Goal: Transaction & Acquisition: Book appointment/travel/reservation

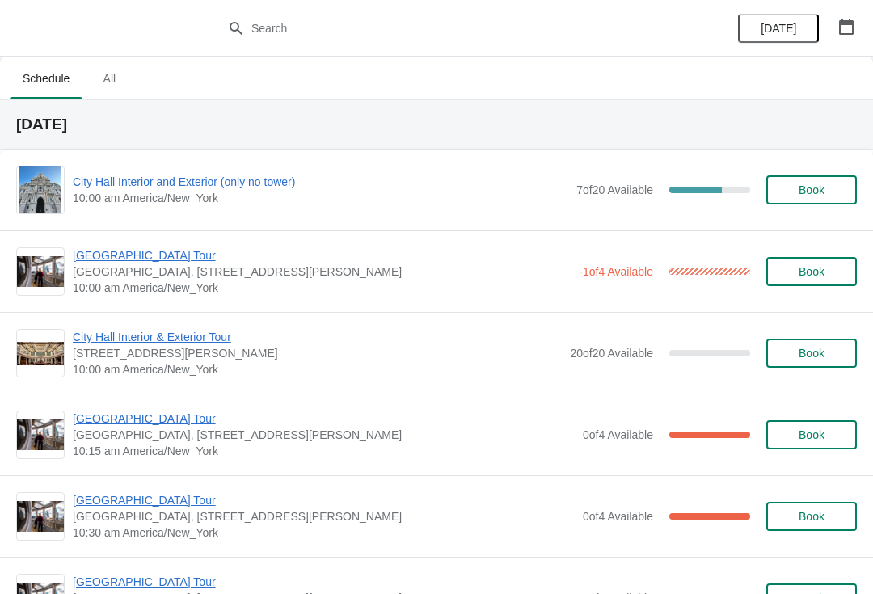
click at [159, 188] on span "City Hall Interior and Exterior (only no tower)" at bounding box center [321, 182] width 496 height 16
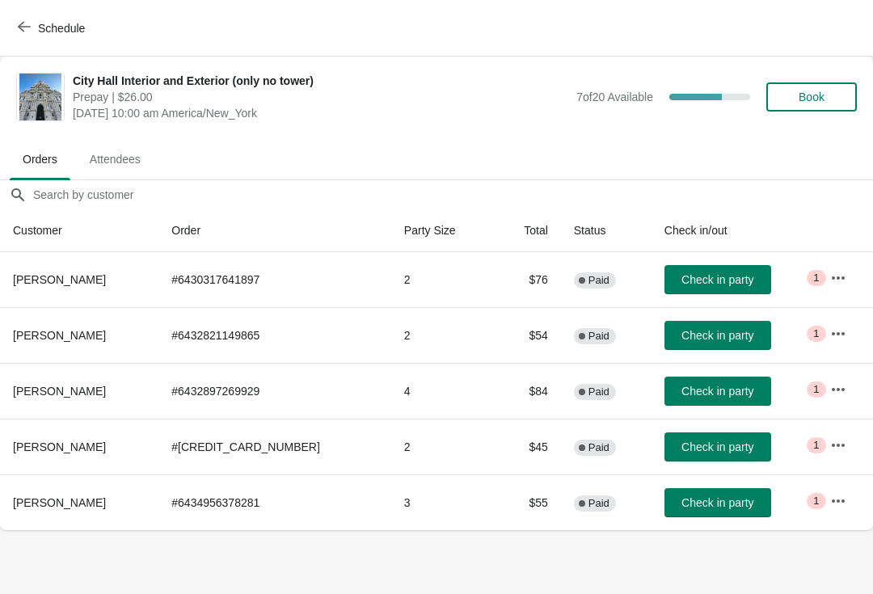
click at [750, 429] on td "Check in party" at bounding box center [735, 447] width 166 height 56
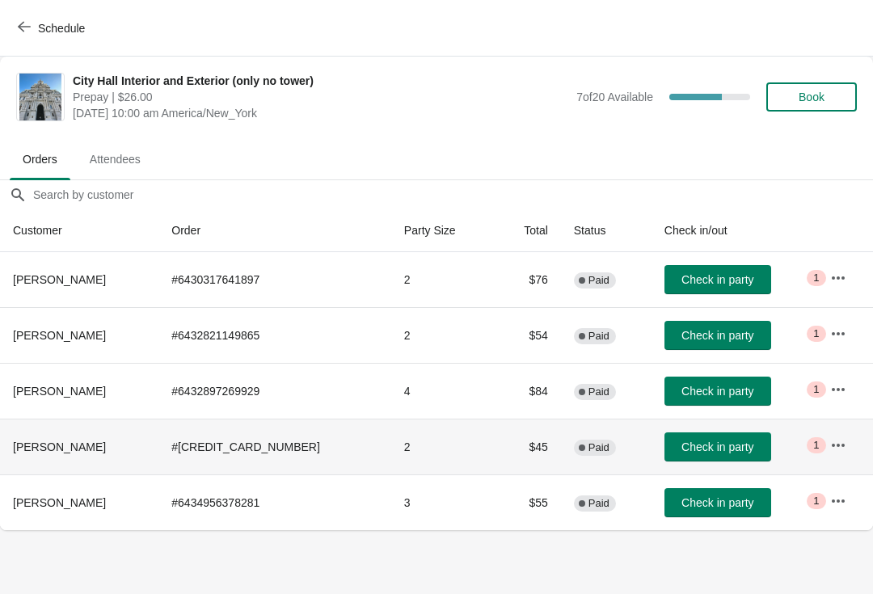
click at [703, 446] on span "Check in party" at bounding box center [718, 447] width 72 height 13
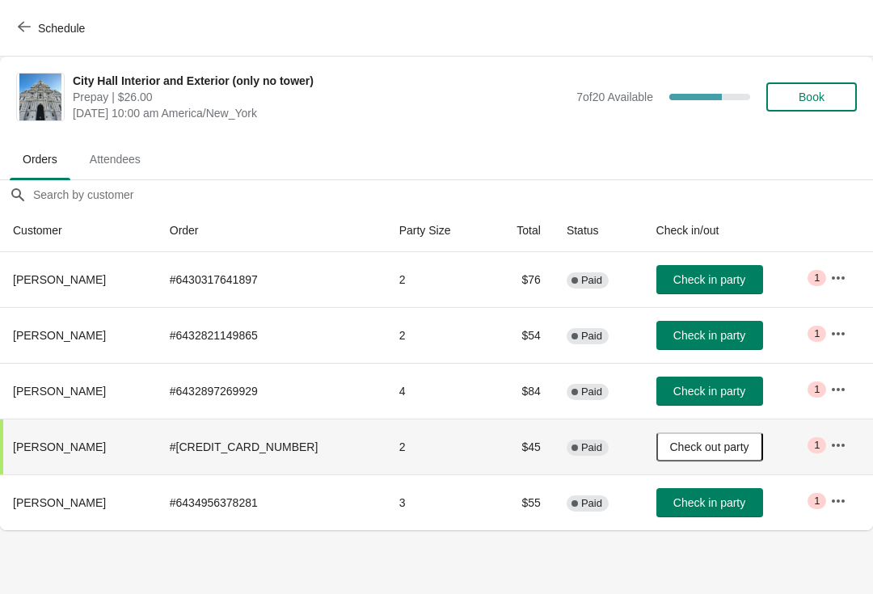
click at [28, 27] on icon "button" at bounding box center [24, 27] width 13 height 11
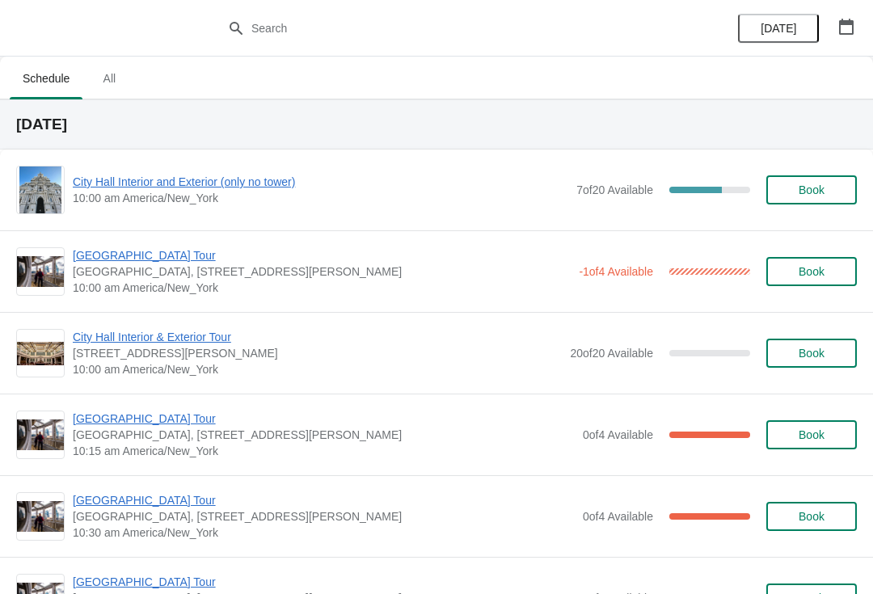
click at [125, 247] on span "[GEOGRAPHIC_DATA] Tour" at bounding box center [322, 255] width 498 height 16
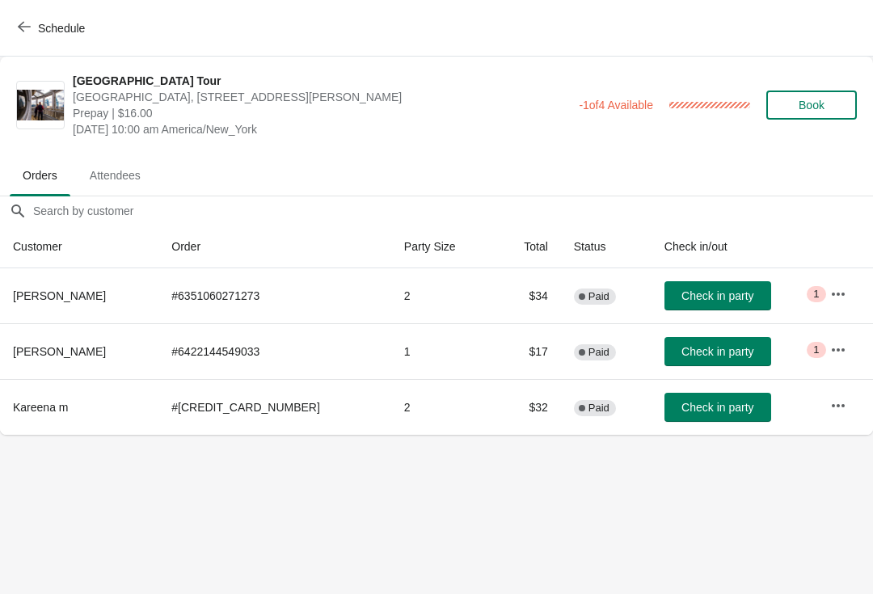
click at [682, 296] on span "Check in party" at bounding box center [718, 296] width 72 height 13
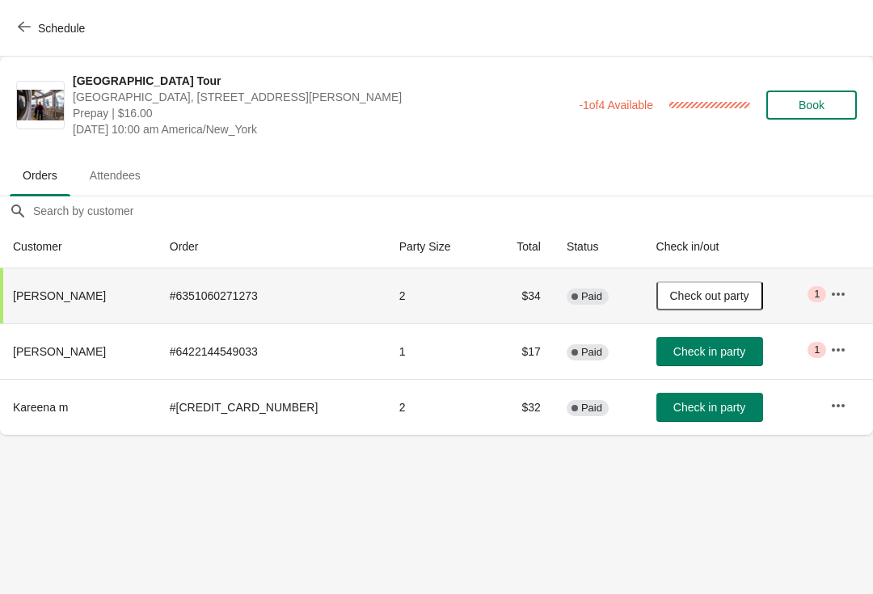
click at [26, 22] on icon "button" at bounding box center [24, 26] width 13 height 13
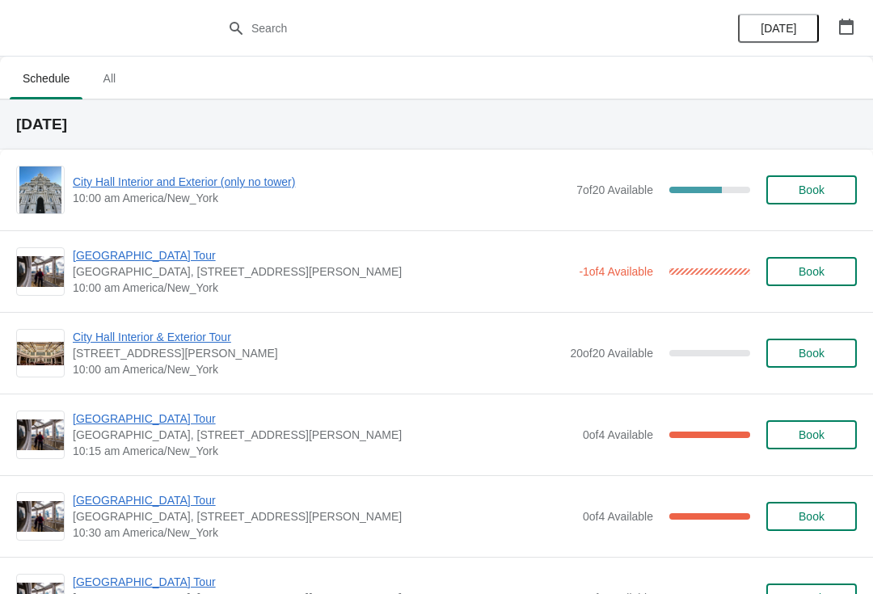
click at [247, 175] on span "City Hall Interior and Exterior (only no tower)" at bounding box center [321, 182] width 496 height 16
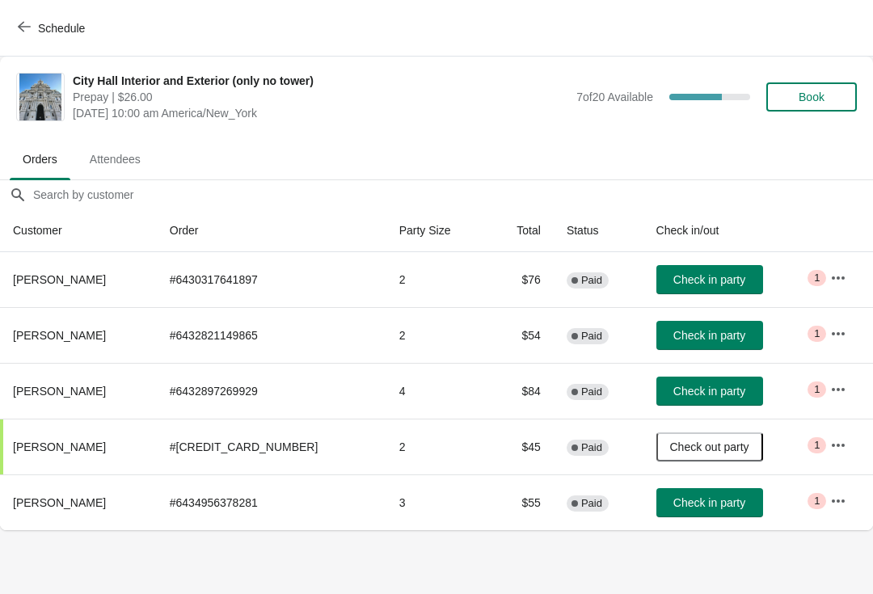
click at [25, 37] on button "Schedule" at bounding box center [53, 28] width 90 height 29
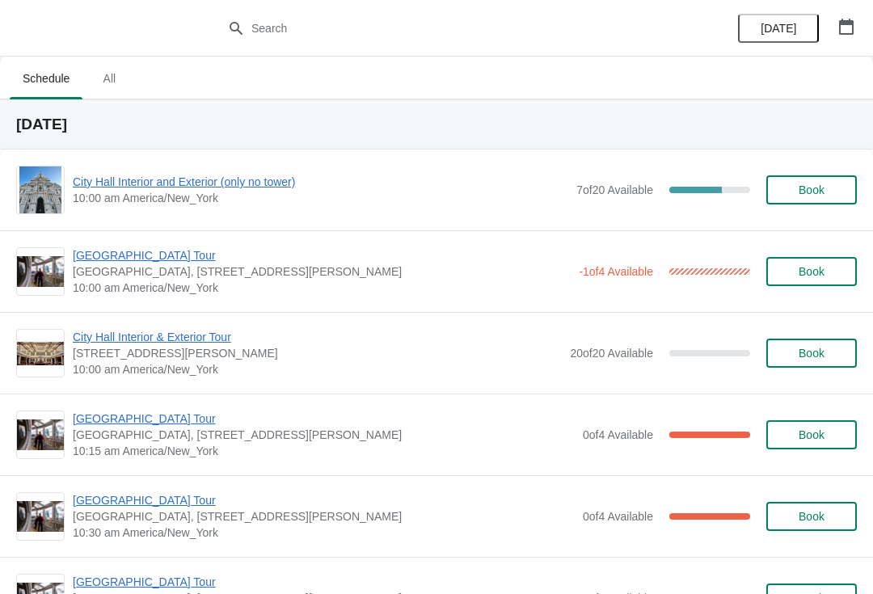
click at [155, 256] on span "[GEOGRAPHIC_DATA] Tour" at bounding box center [322, 255] width 498 height 16
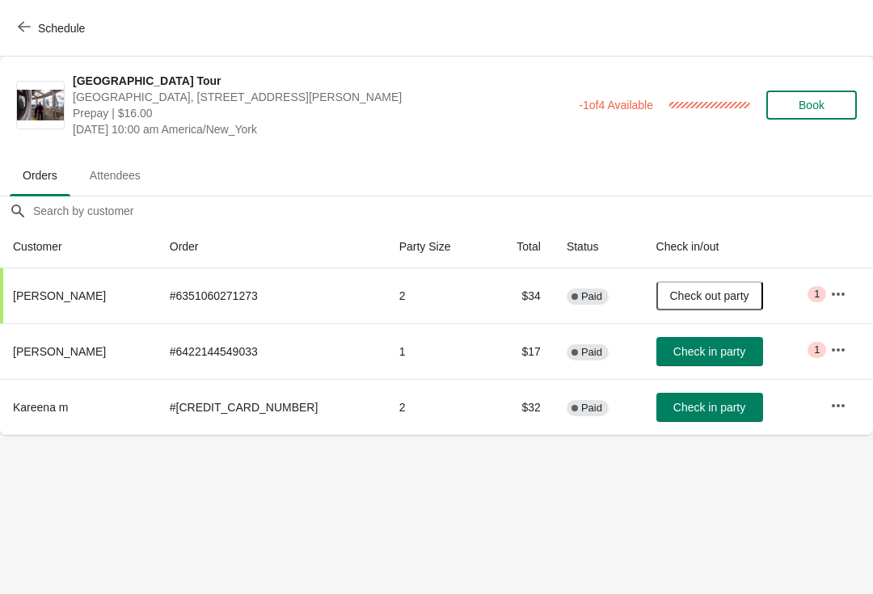
click at [730, 361] on button "Check in party" at bounding box center [710, 351] width 107 height 29
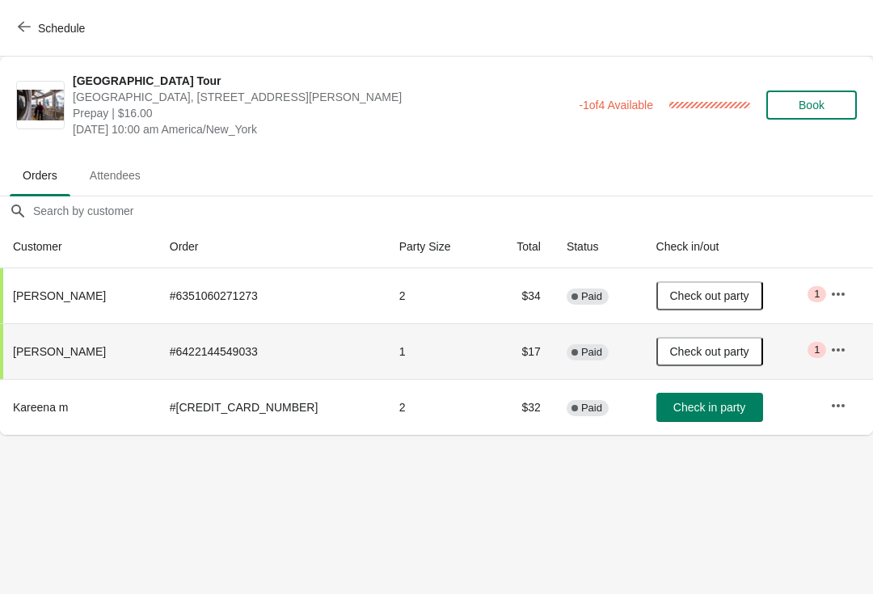
click at [27, 33] on span "button" at bounding box center [24, 27] width 13 height 15
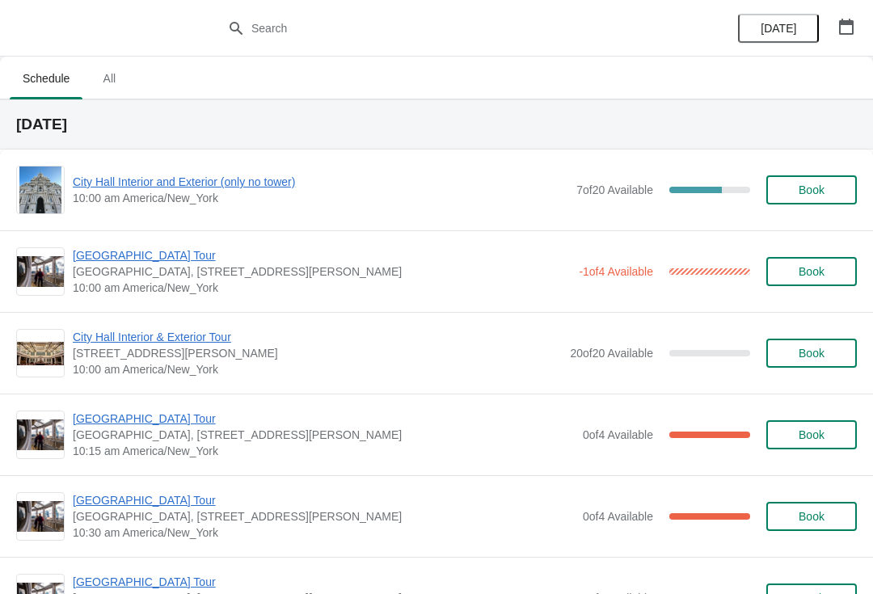
click at [110, 175] on span "City Hall Interior and Exterior (only no tower)" at bounding box center [321, 182] width 496 height 16
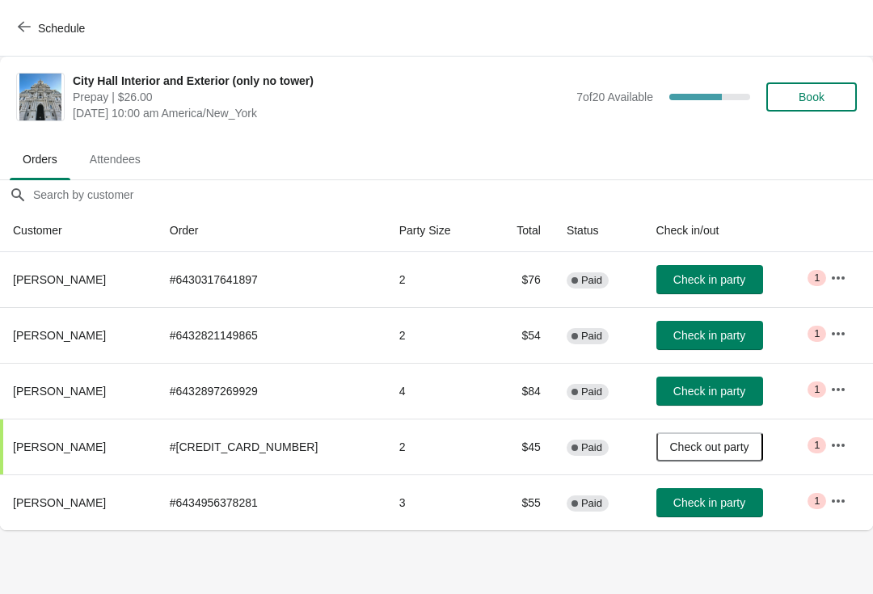
click at [811, 92] on span "Book" at bounding box center [812, 97] width 26 height 13
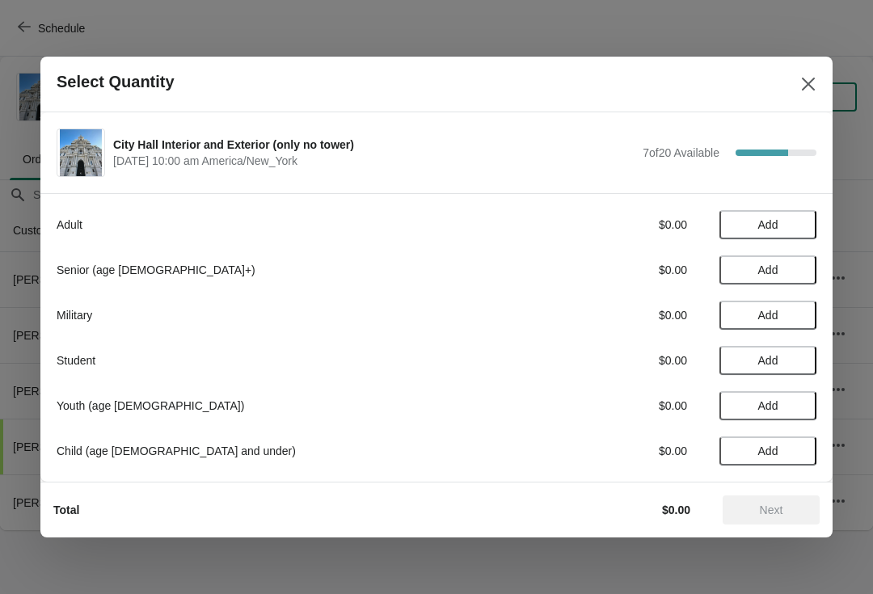
click at [767, 226] on span "Add" at bounding box center [769, 224] width 20 height 13
click at [780, 509] on span "Next" at bounding box center [771, 510] width 23 height 13
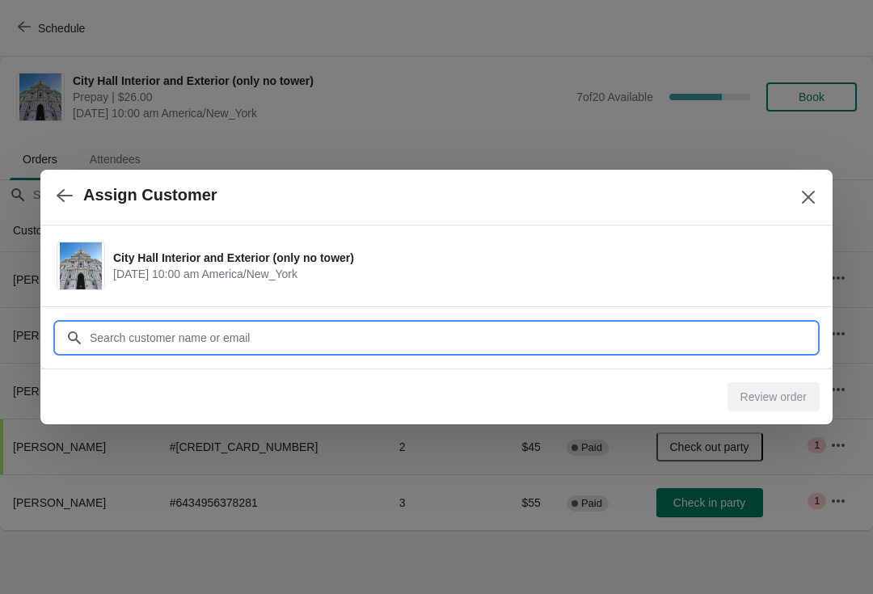
click at [367, 338] on input "Customer" at bounding box center [453, 337] width 728 height 29
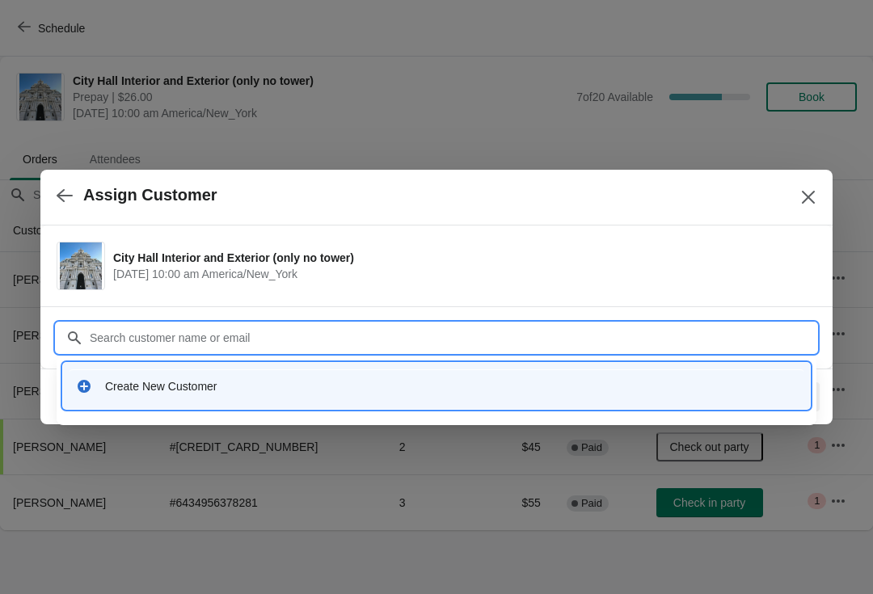
click at [175, 380] on div "Create New Customer" at bounding box center [451, 386] width 692 height 16
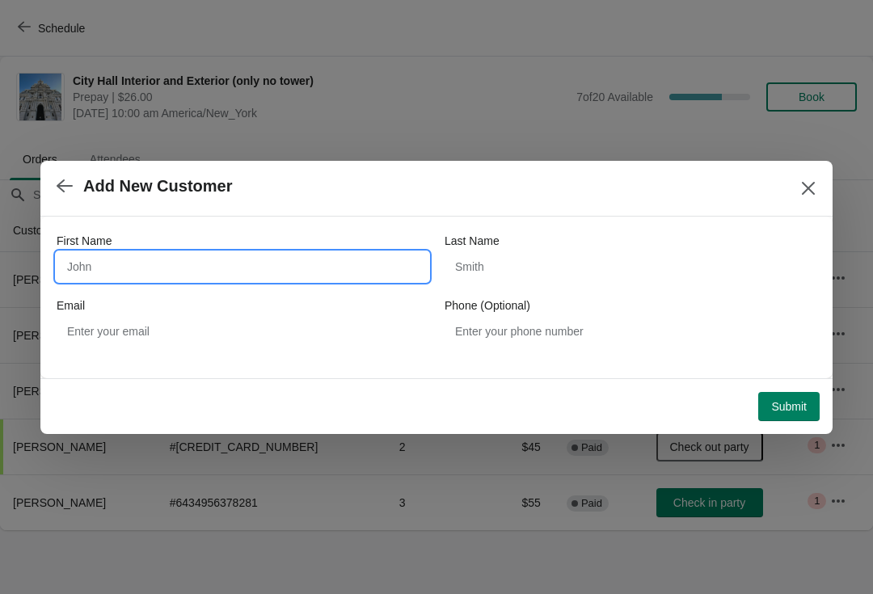
click at [132, 268] on input "First Name" at bounding box center [243, 266] width 372 height 29
type input "Carmel"
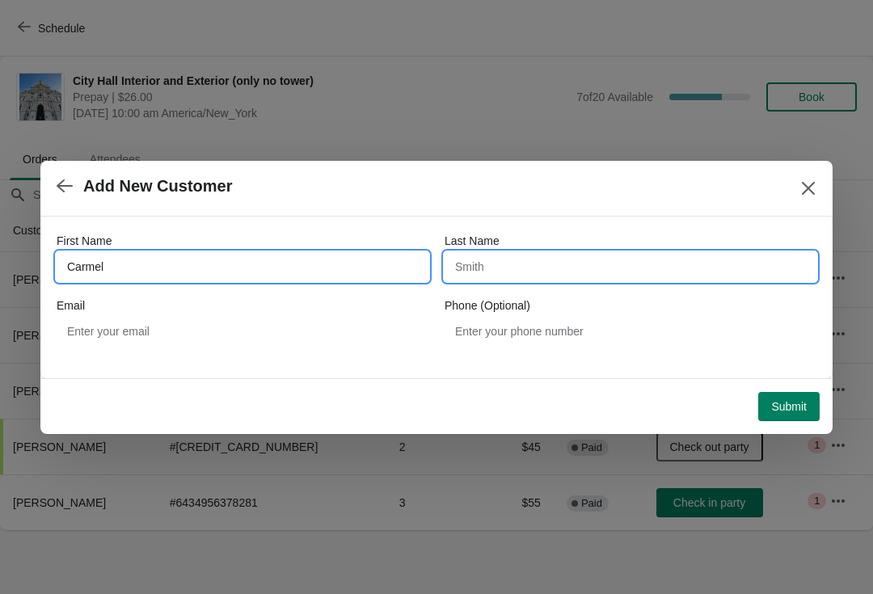
click at [598, 257] on input "Last Name" at bounding box center [631, 266] width 372 height 29
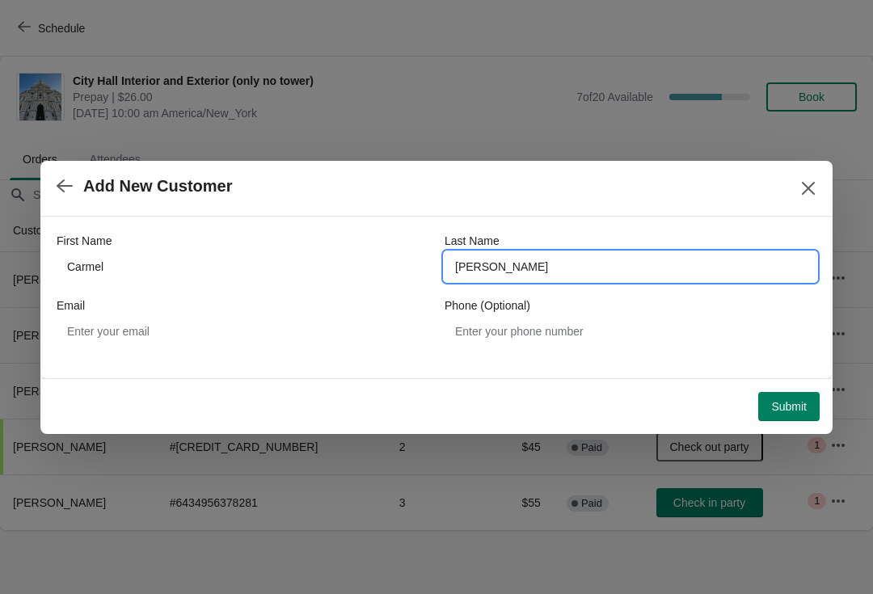
type input "ryan"
click at [797, 409] on span "Submit" at bounding box center [789, 406] width 36 height 13
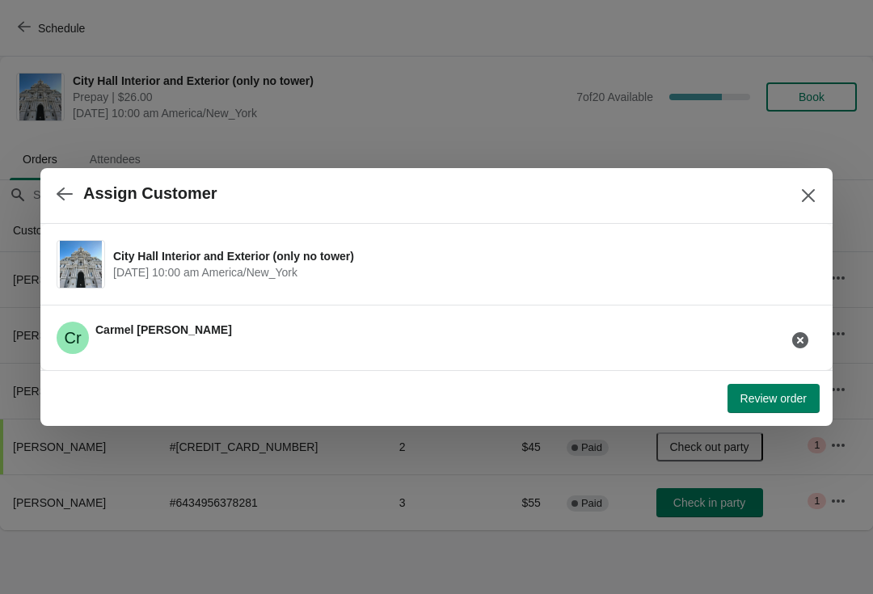
click at [777, 399] on span "Review order" at bounding box center [774, 398] width 66 height 13
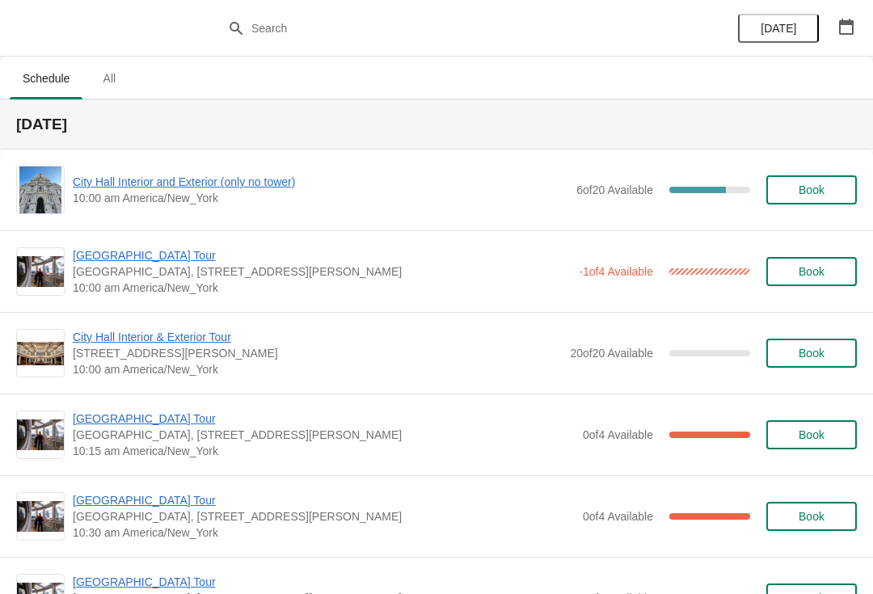
click at [137, 183] on span "City Hall Interior and Exterior (only no tower)" at bounding box center [321, 182] width 496 height 16
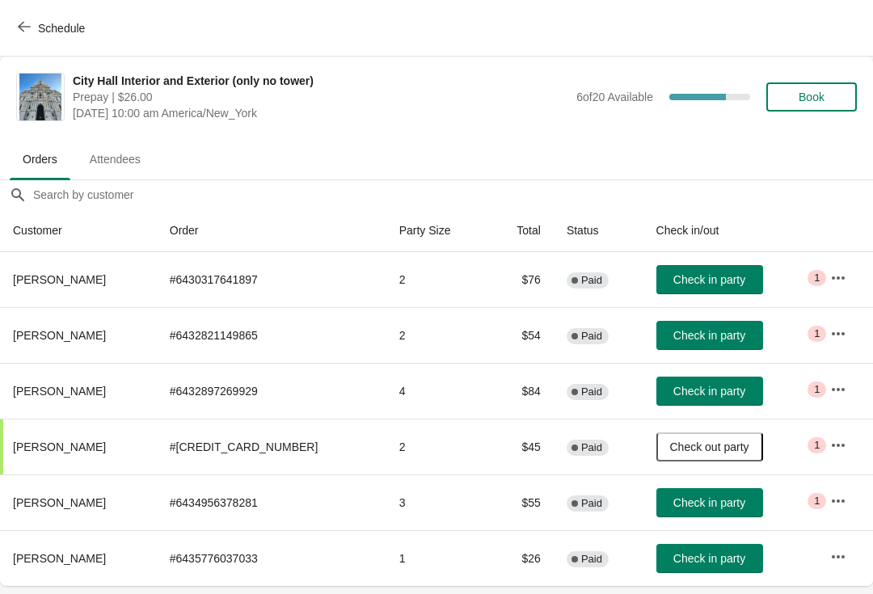
click at [821, 99] on span "Book" at bounding box center [812, 97] width 26 height 13
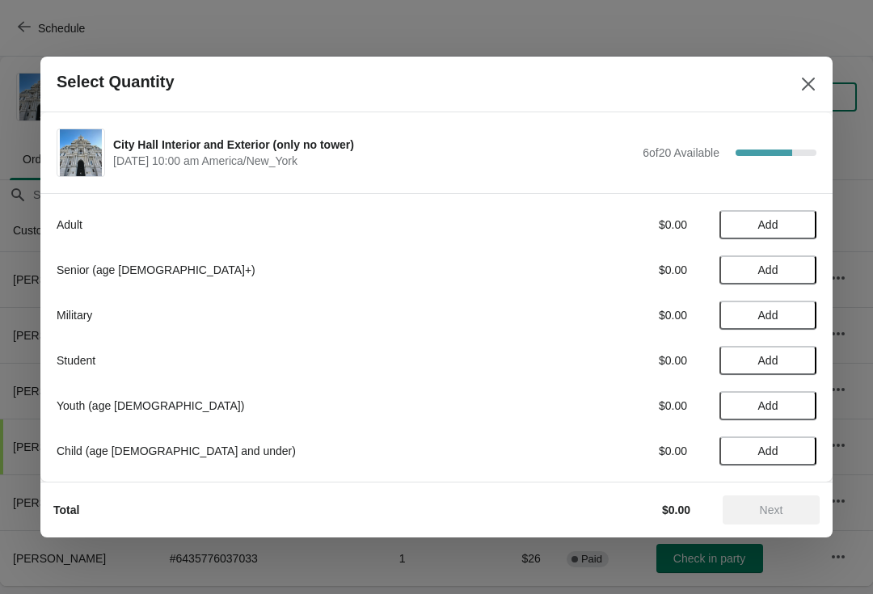
click at [767, 354] on span "Add" at bounding box center [769, 360] width 20 height 13
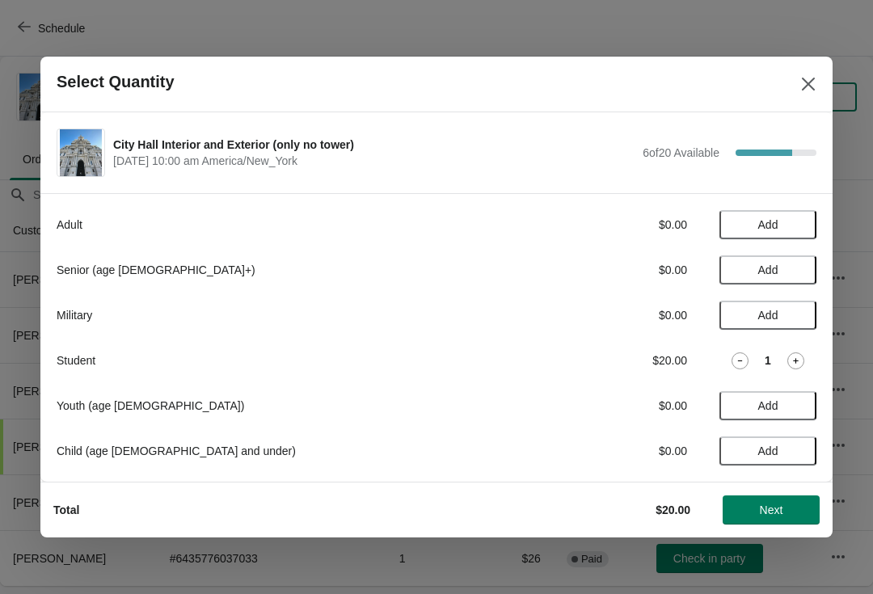
click at [780, 228] on span "Add" at bounding box center [768, 224] width 68 height 13
click at [776, 509] on span "Next" at bounding box center [771, 510] width 23 height 13
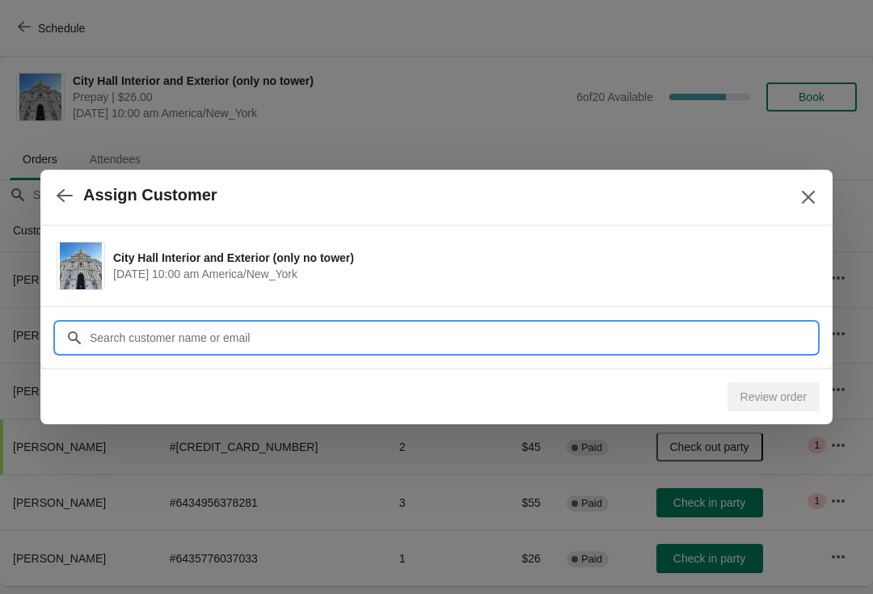
click at [310, 342] on input "Customer" at bounding box center [453, 337] width 728 height 29
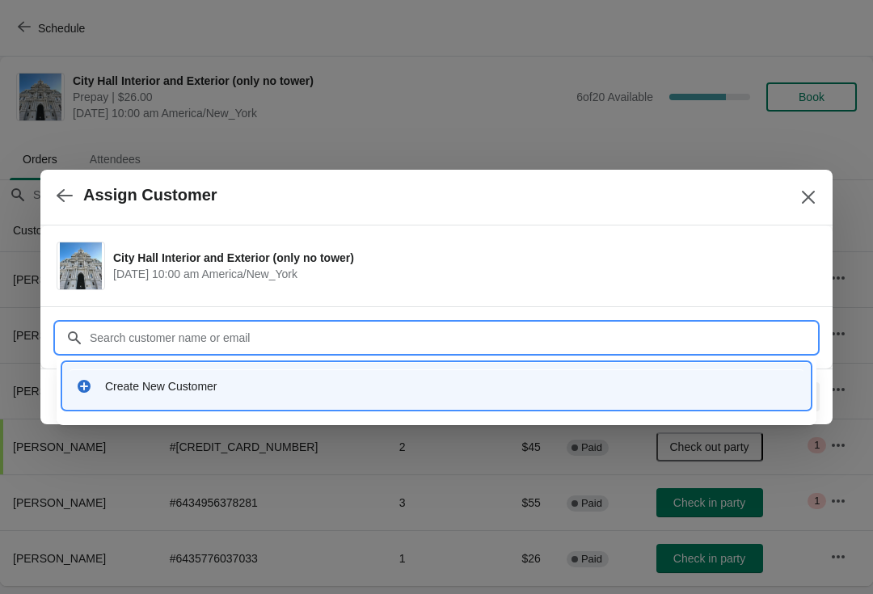
click at [165, 397] on div "Create New Customer" at bounding box center [437, 386] width 734 height 33
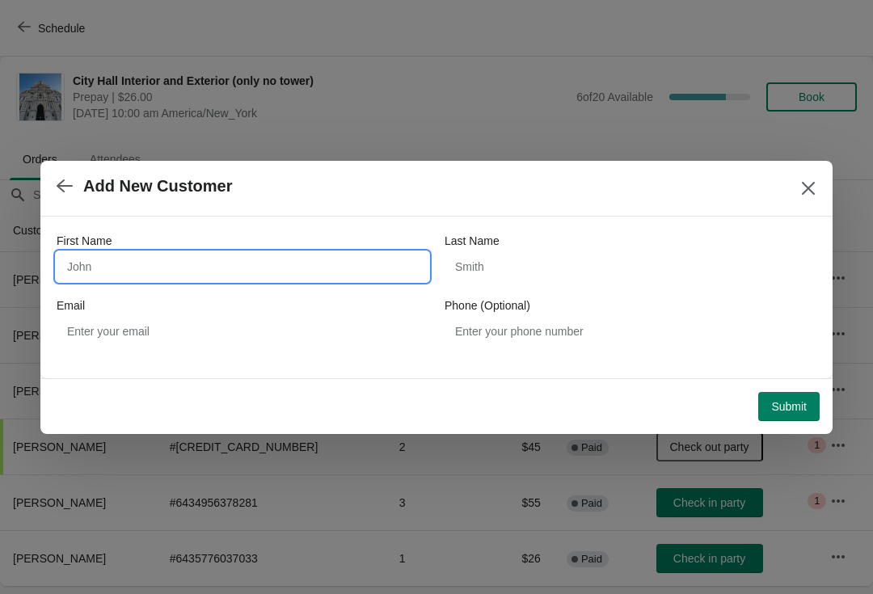
click at [129, 268] on input "First Name" at bounding box center [243, 266] width 372 height 29
type input "Payton"
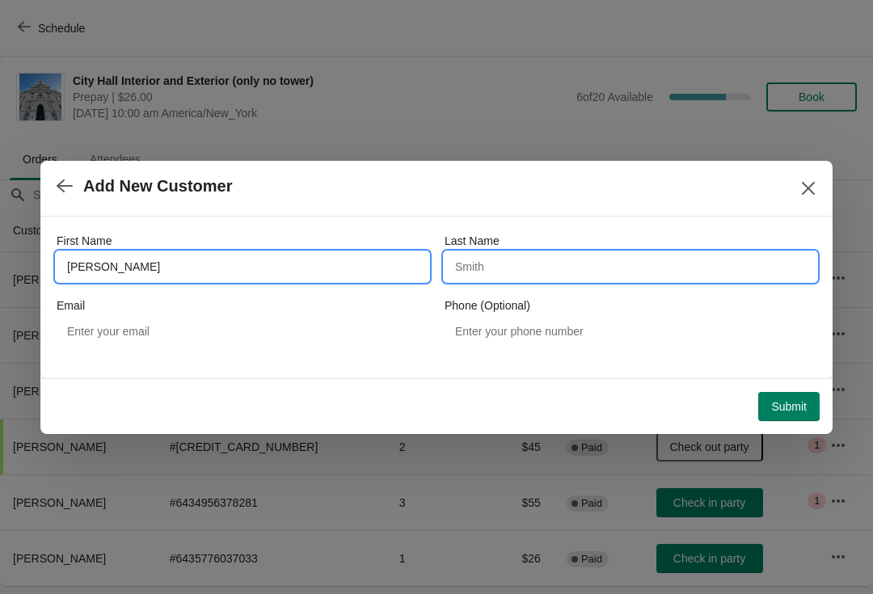
click at [556, 265] on input "Last Name" at bounding box center [631, 266] width 372 height 29
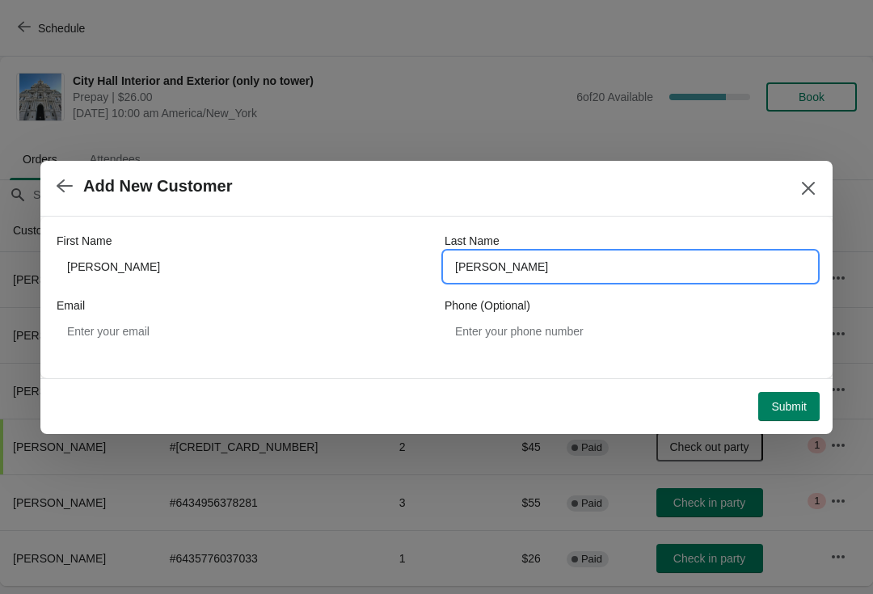
type input "grider"
click at [798, 396] on button "Submit" at bounding box center [789, 406] width 61 height 29
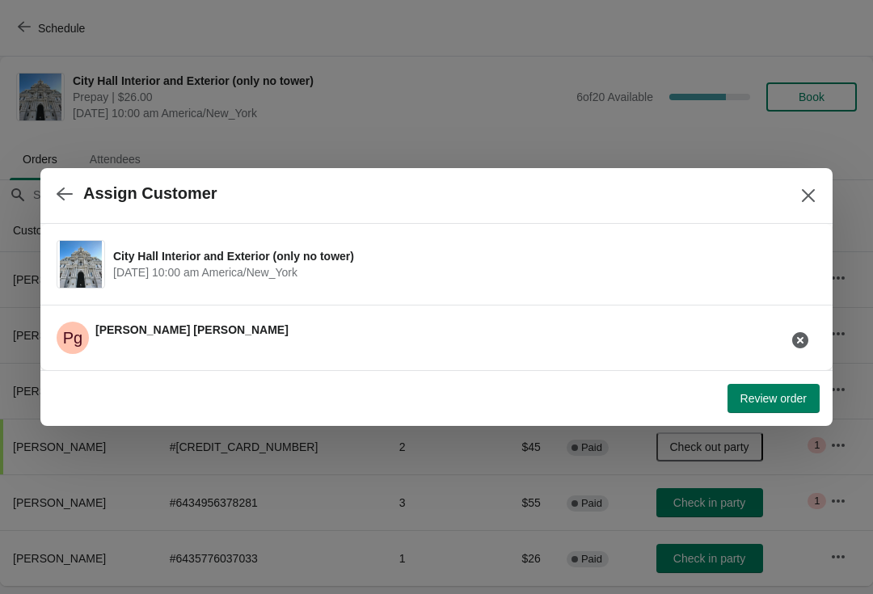
click at [792, 390] on button "Review order" at bounding box center [774, 398] width 92 height 29
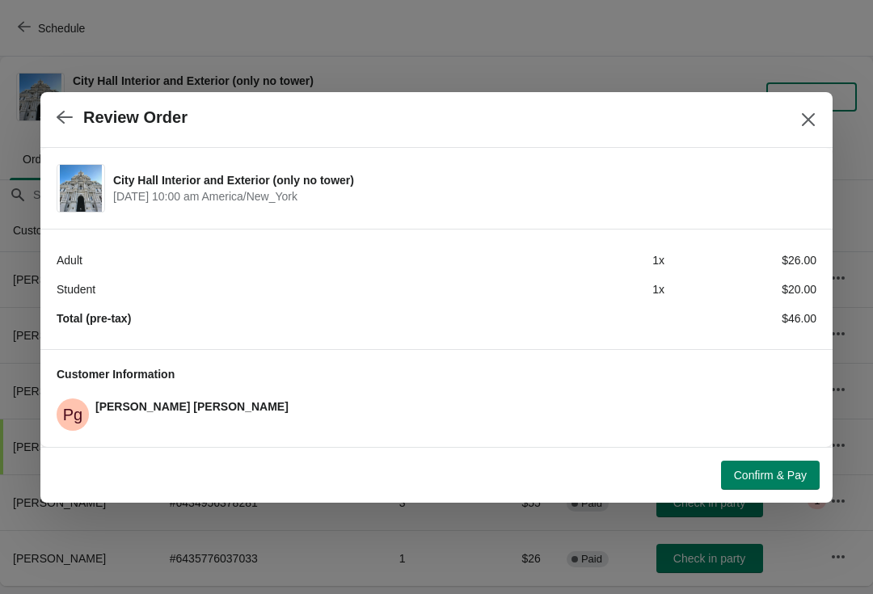
click at [798, 476] on span "Confirm & Pay" at bounding box center [770, 475] width 73 height 13
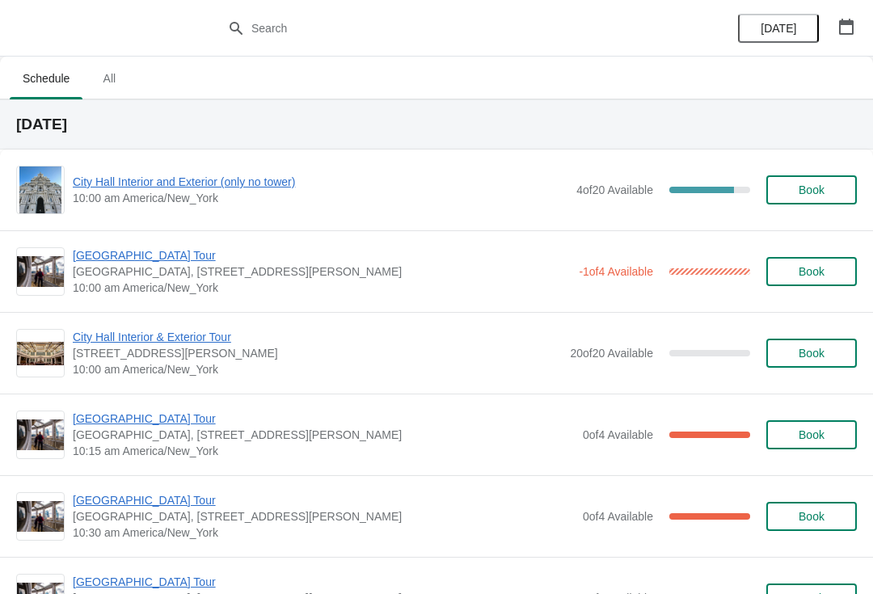
click at [828, 180] on button "Book" at bounding box center [812, 189] width 91 height 29
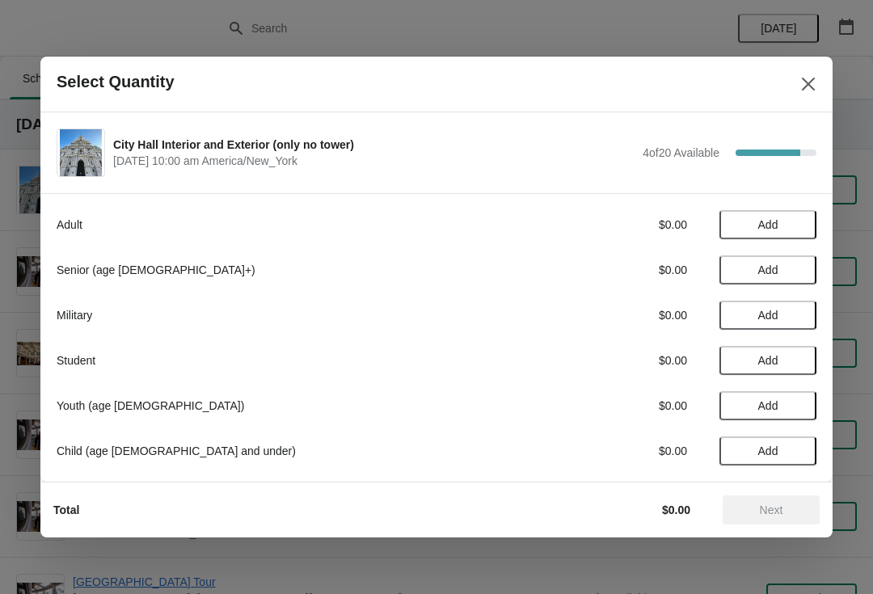
click at [802, 362] on span "Add" at bounding box center [768, 360] width 68 height 13
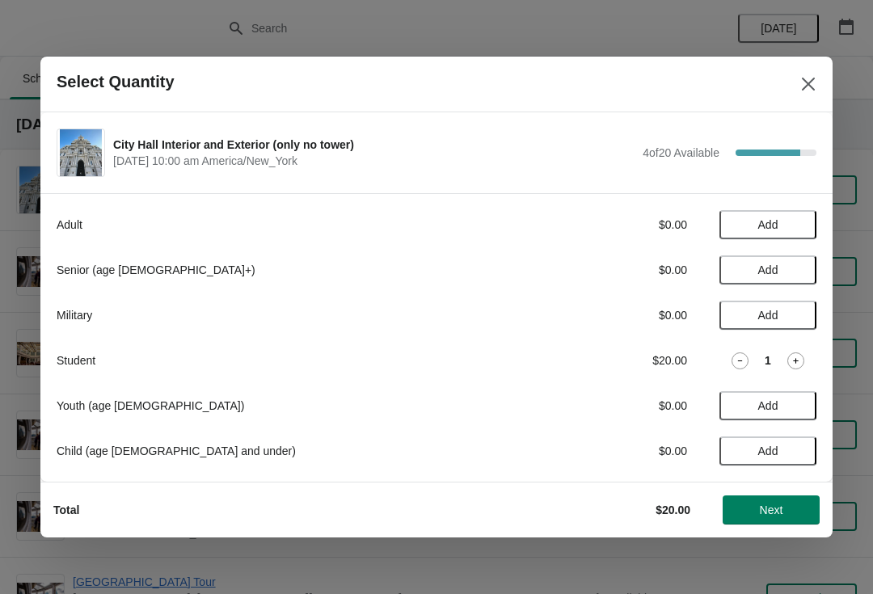
click at [787, 219] on span "Add" at bounding box center [768, 224] width 68 height 13
click at [803, 218] on icon at bounding box center [796, 225] width 17 height 17
click at [801, 506] on span "Next" at bounding box center [771, 510] width 71 height 13
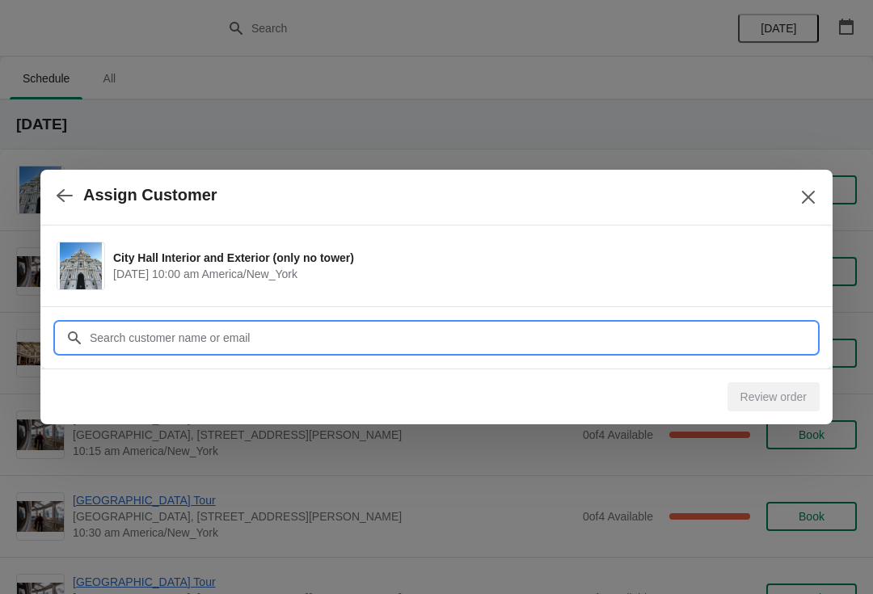
click at [497, 328] on input "Customer" at bounding box center [453, 337] width 728 height 29
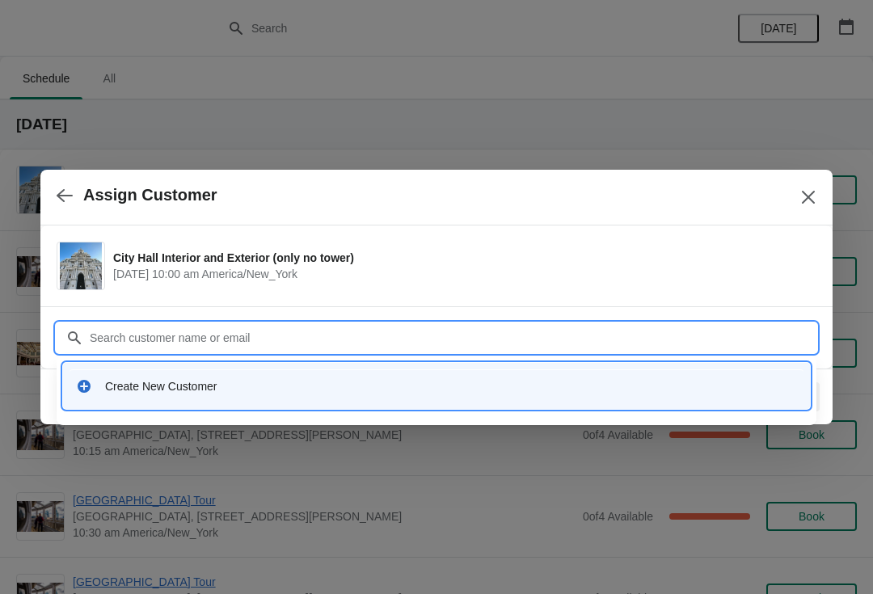
click at [170, 382] on div "Create New Customer" at bounding box center [451, 386] width 692 height 16
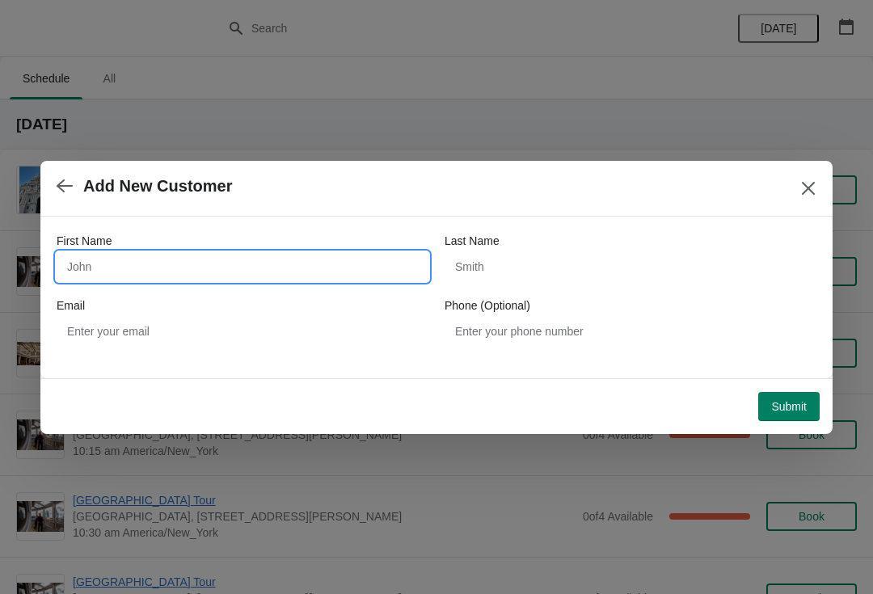
click at [163, 266] on input "First Name" at bounding box center [243, 266] width 372 height 29
type input "Andr"
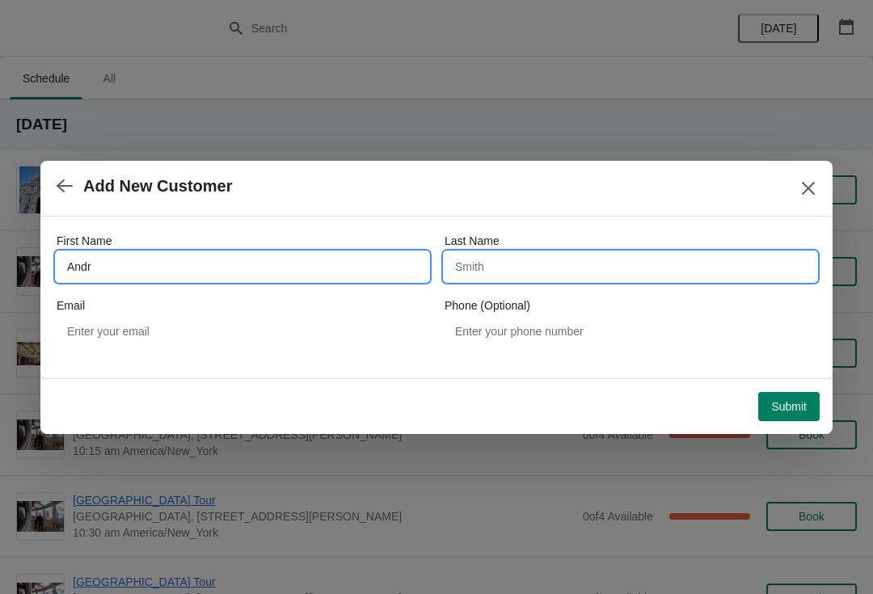
click at [573, 259] on input "Last Name" at bounding box center [631, 266] width 372 height 29
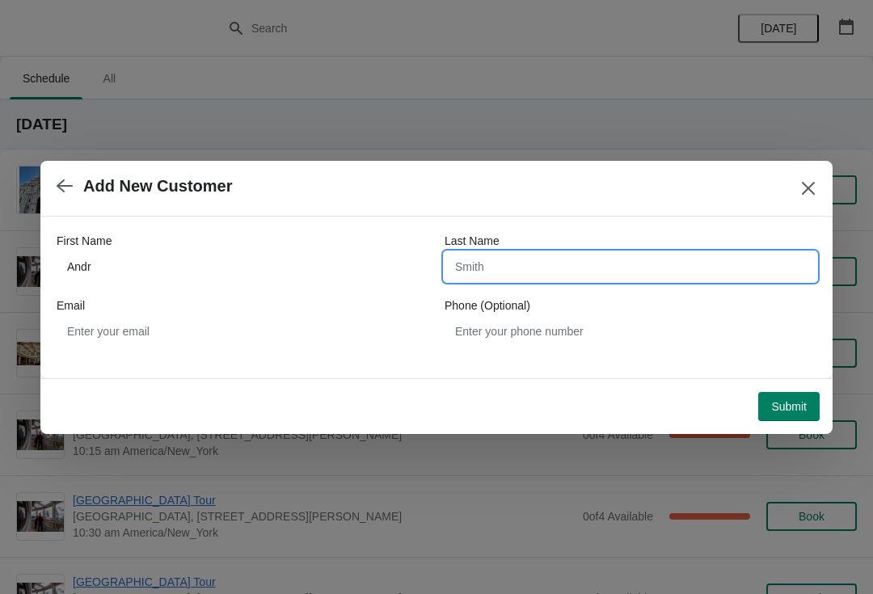
type input "b"
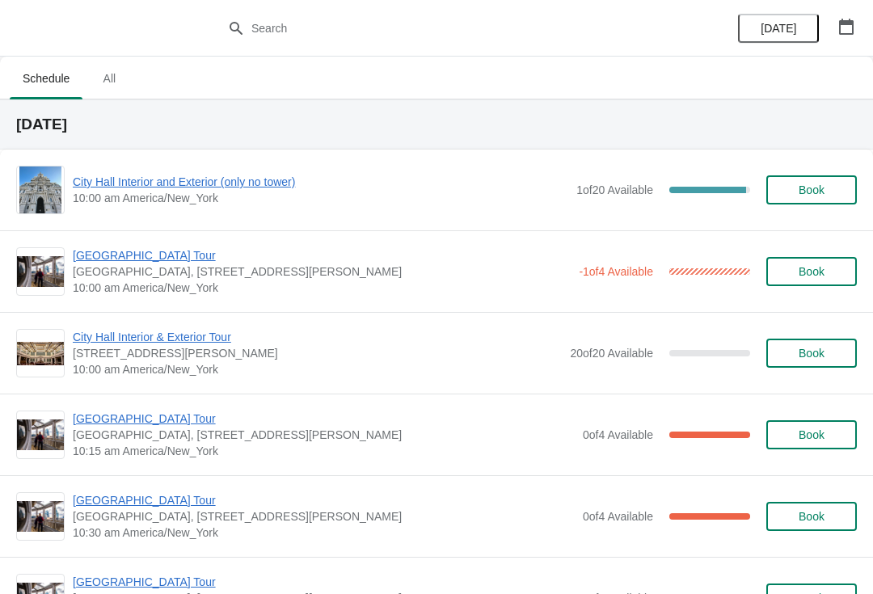
click at [280, 184] on span "City Hall Interior and Exterior (only no tower)" at bounding box center [321, 182] width 496 height 16
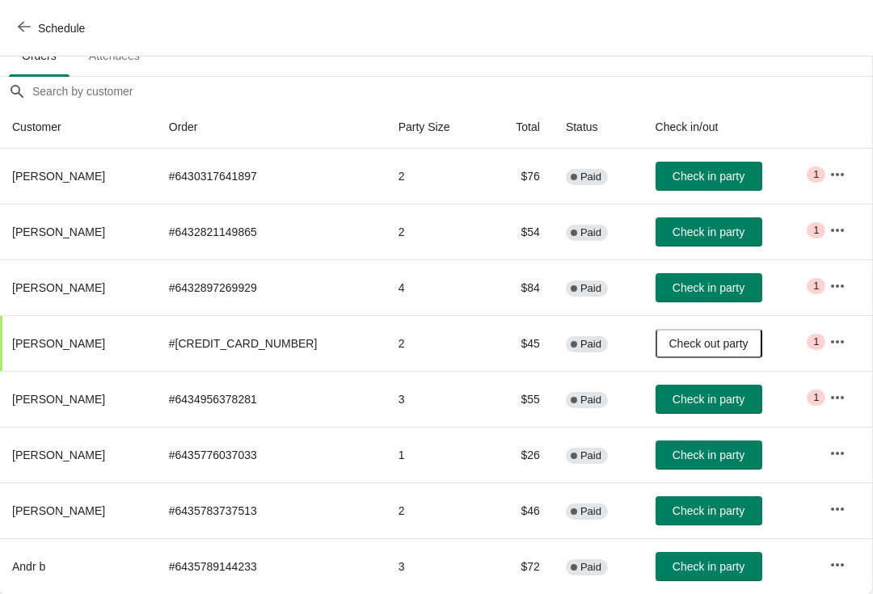
scroll to position [104, 1]
click at [742, 557] on button "Check in party" at bounding box center [709, 566] width 107 height 29
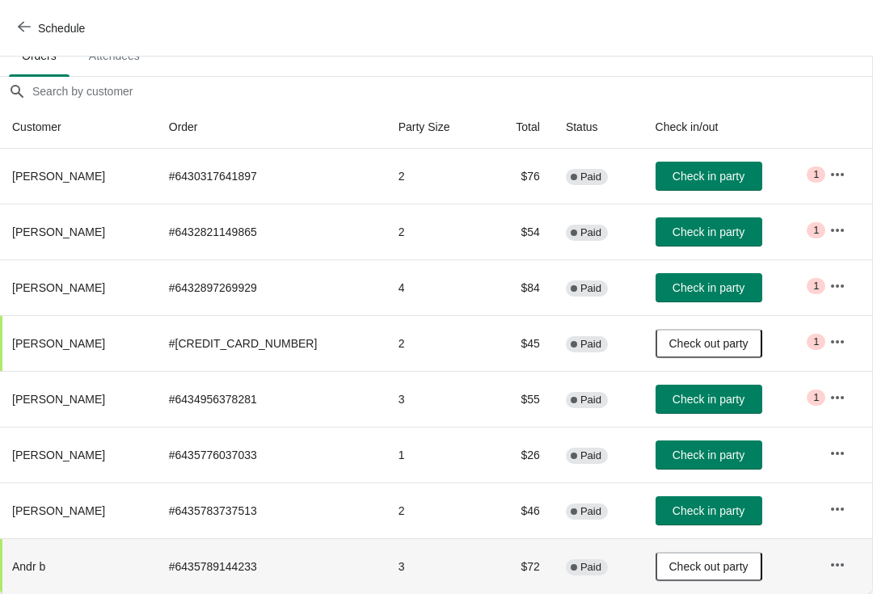
click at [722, 502] on button "Check in party" at bounding box center [709, 511] width 107 height 29
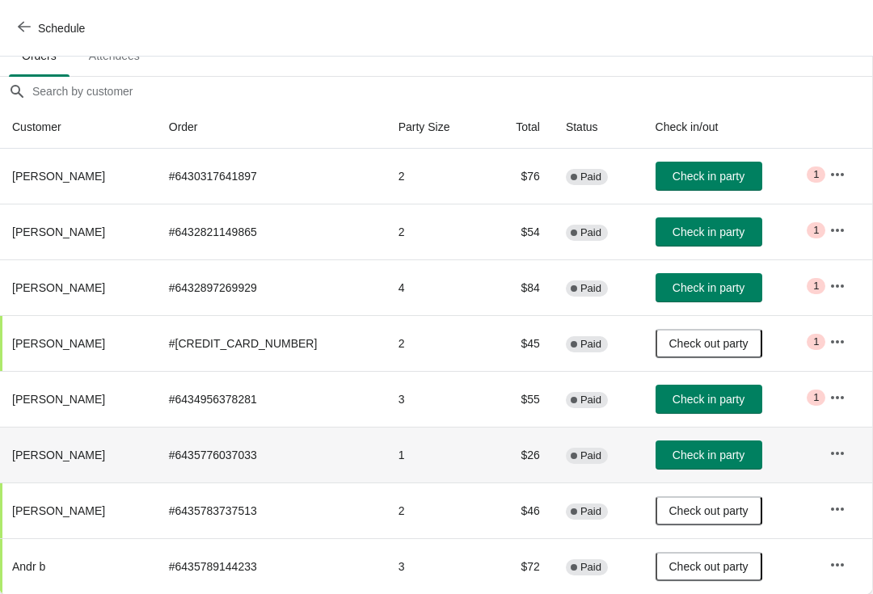
click at [735, 453] on span "Check in party" at bounding box center [709, 455] width 72 height 13
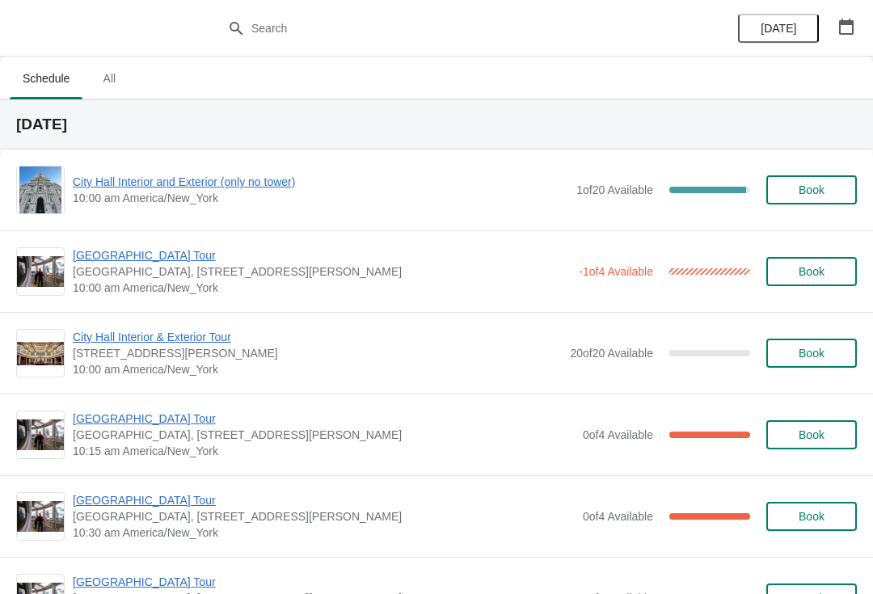
click at [228, 188] on span "City Hall Interior and Exterior (only no tower)" at bounding box center [321, 182] width 496 height 16
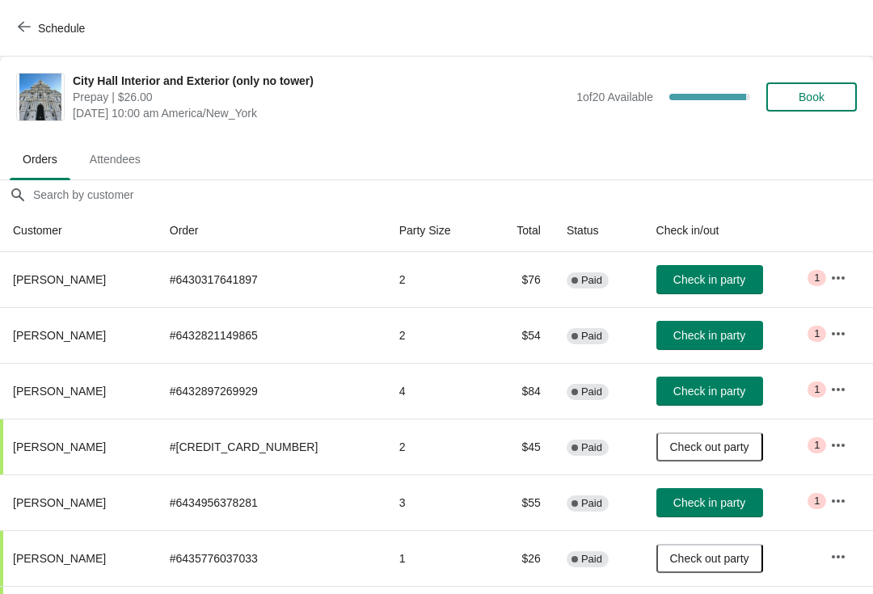
click at [35, 41] on button "Schedule" at bounding box center [53, 28] width 90 height 29
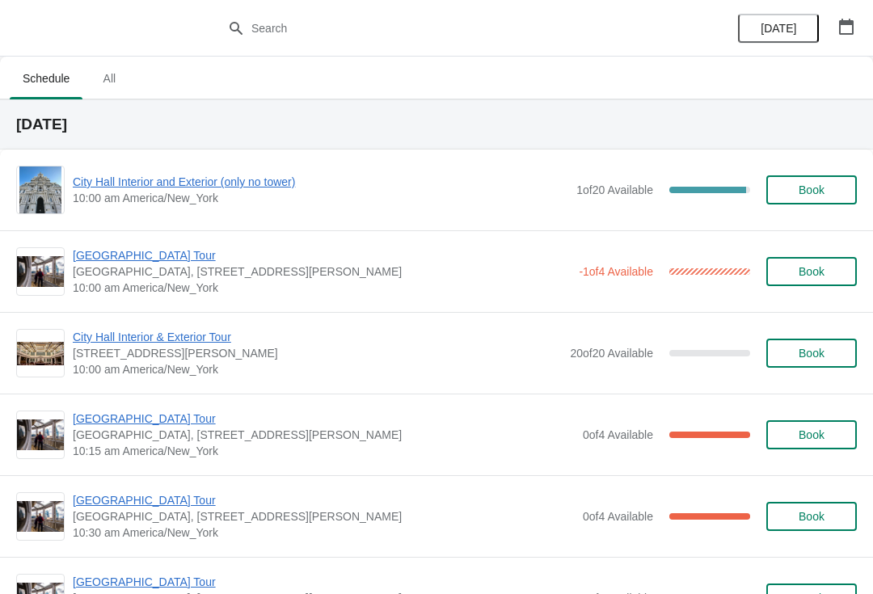
click at [122, 257] on span "[GEOGRAPHIC_DATA] Tour" at bounding box center [322, 255] width 498 height 16
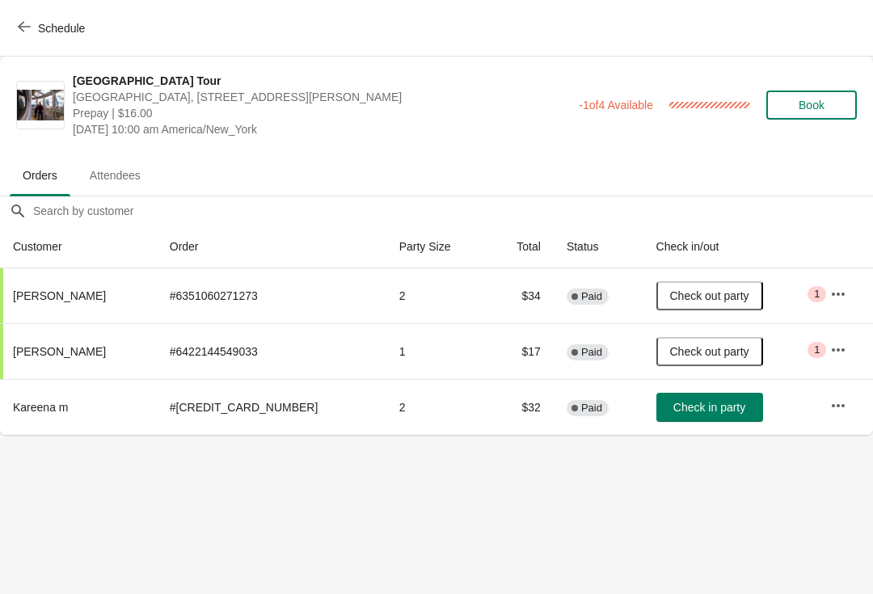
click at [44, 42] on button "Schedule" at bounding box center [53, 28] width 90 height 29
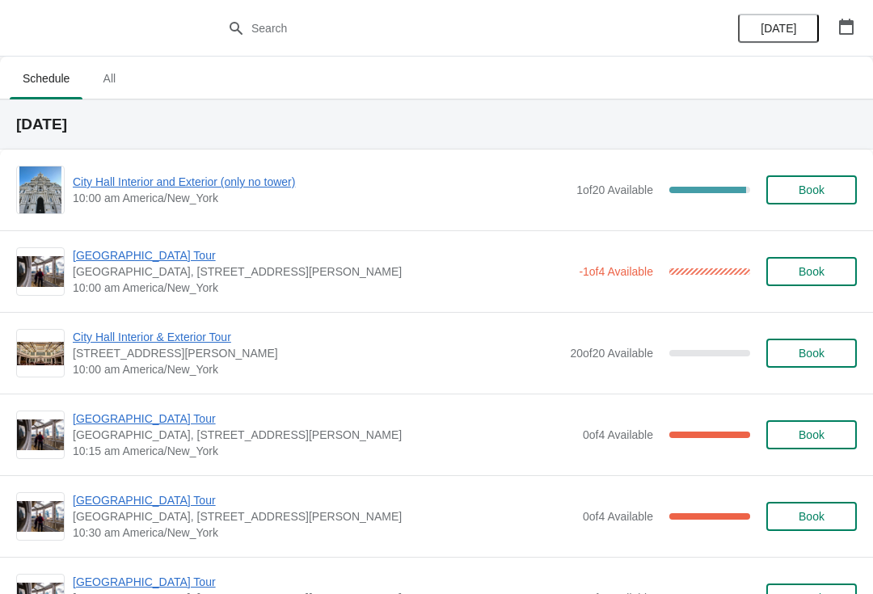
click at [233, 218] on div "City Hall Interior and Exterior (only no tower) 10:00 am America/New_York 1 of …" at bounding box center [436, 190] width 873 height 81
click at [275, 184] on span "City Hall Interior and Exterior (only no tower)" at bounding box center [321, 182] width 496 height 16
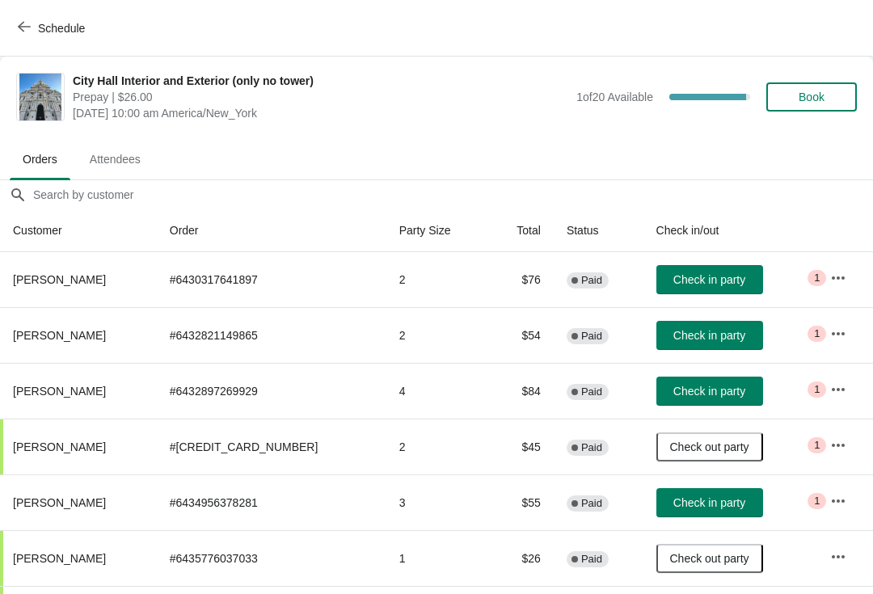
click at [813, 95] on span "Book" at bounding box center [812, 97] width 26 height 13
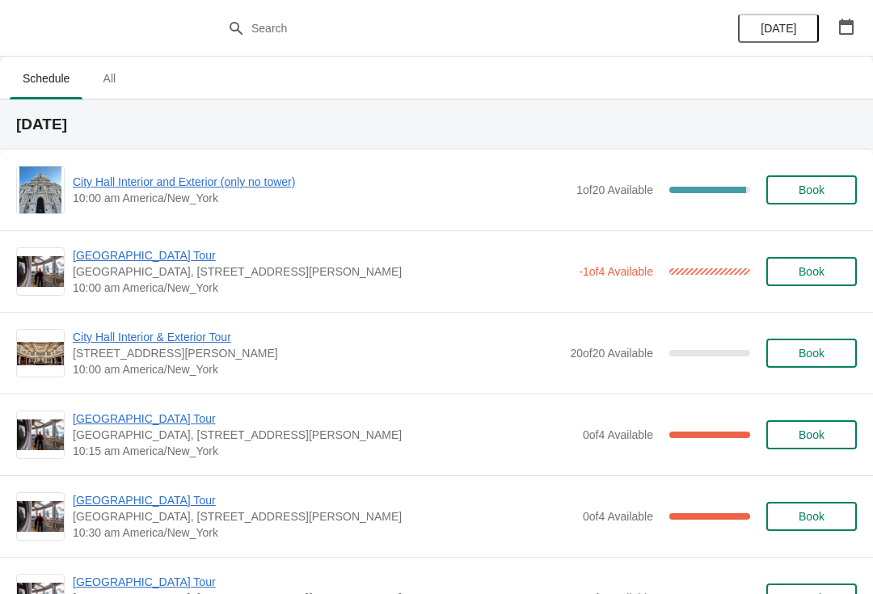
click at [157, 260] on span "[GEOGRAPHIC_DATA] Tour" at bounding box center [322, 255] width 498 height 16
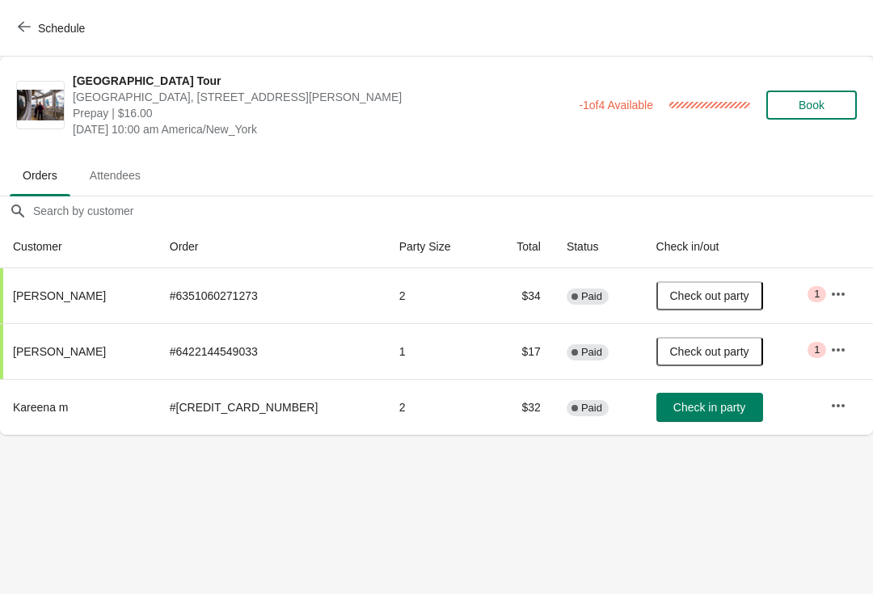
click at [23, 40] on button "Schedule" at bounding box center [53, 28] width 90 height 29
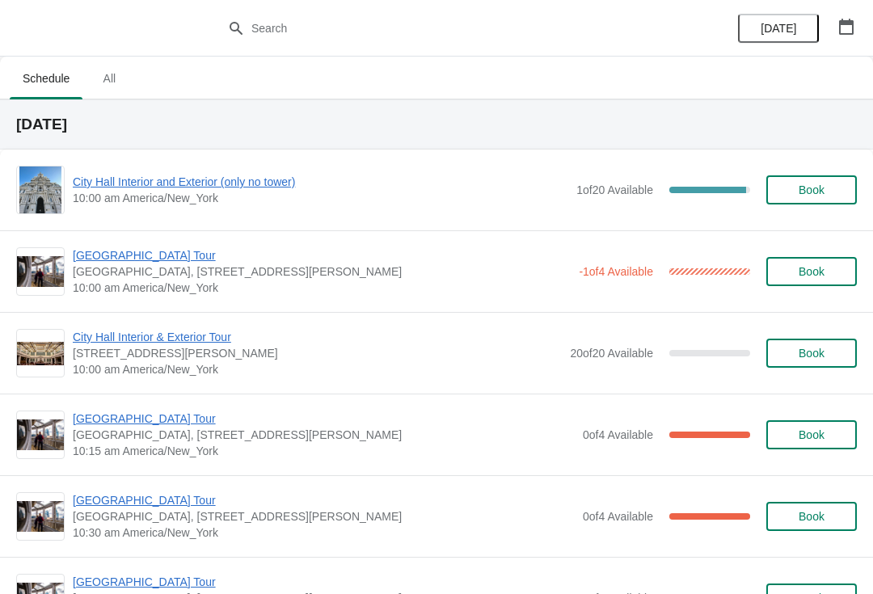
click at [120, 188] on span "City Hall Interior and Exterior (only no tower)" at bounding box center [321, 182] width 496 height 16
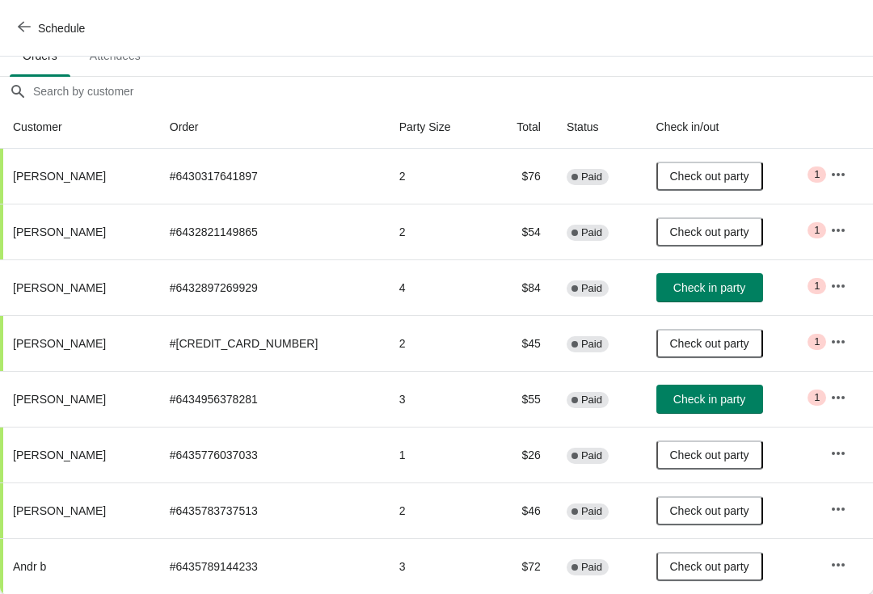
scroll to position [104, 0]
click at [715, 398] on span "Check in party" at bounding box center [710, 399] width 72 height 13
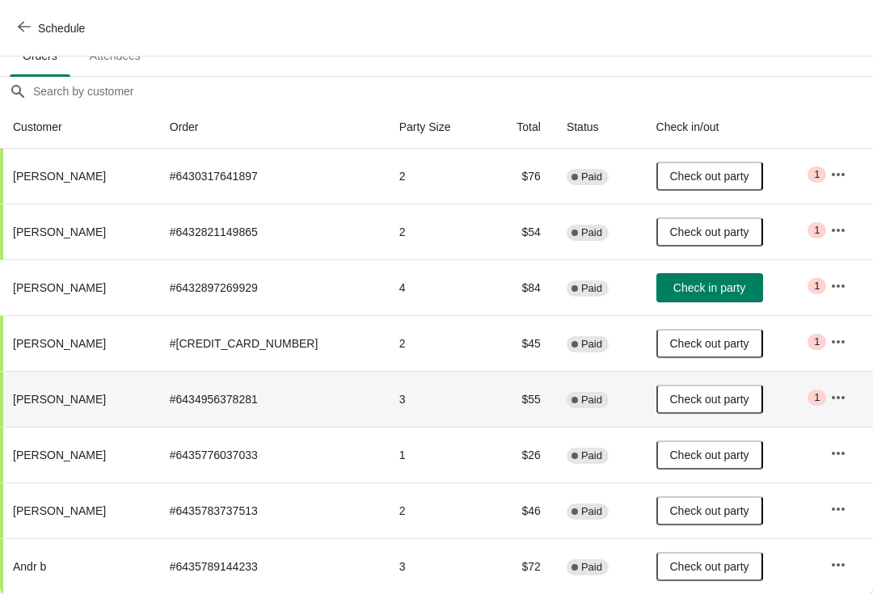
click at [34, 28] on span "Schedule" at bounding box center [53, 27] width 64 height 15
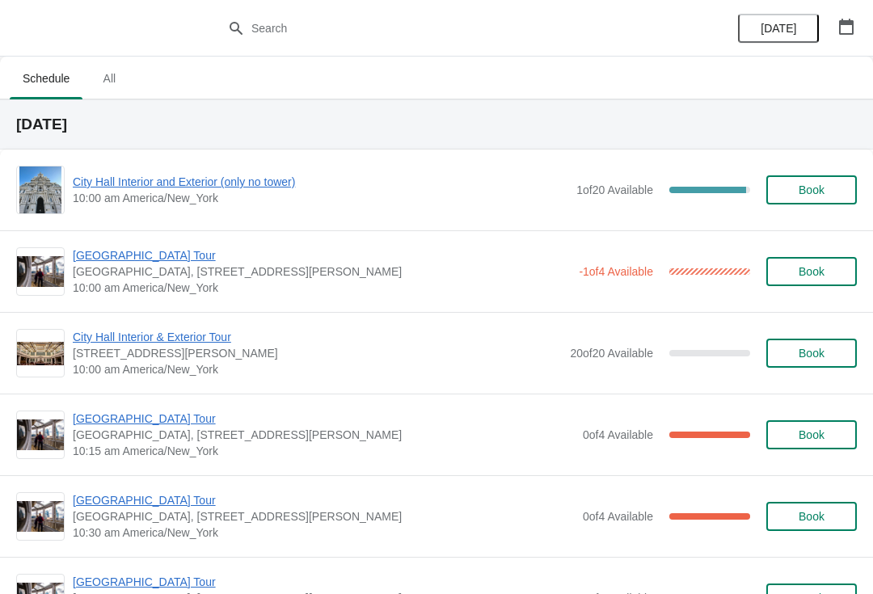
click at [159, 340] on span "City Hall Interior & Exterior Tour" at bounding box center [317, 337] width 489 height 16
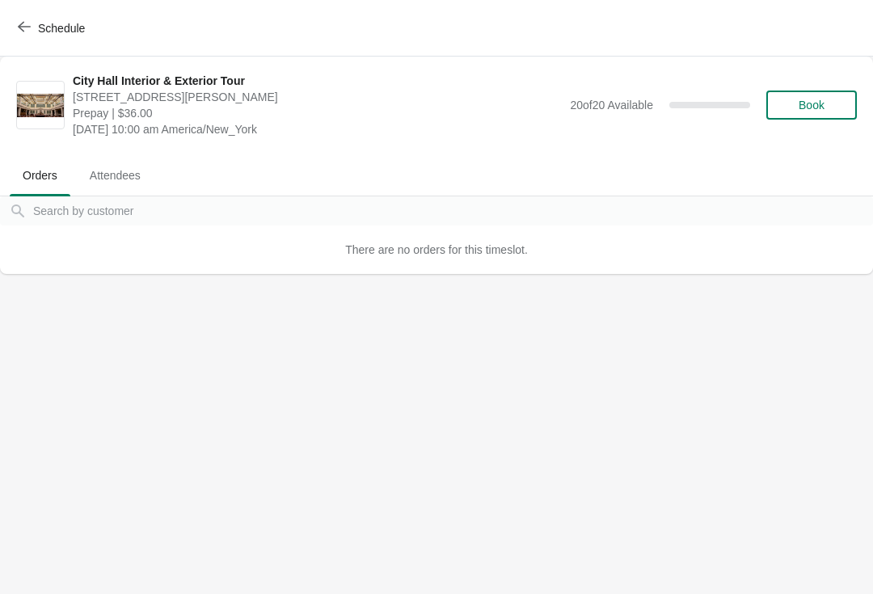
click at [24, 30] on icon "button" at bounding box center [24, 26] width 13 height 13
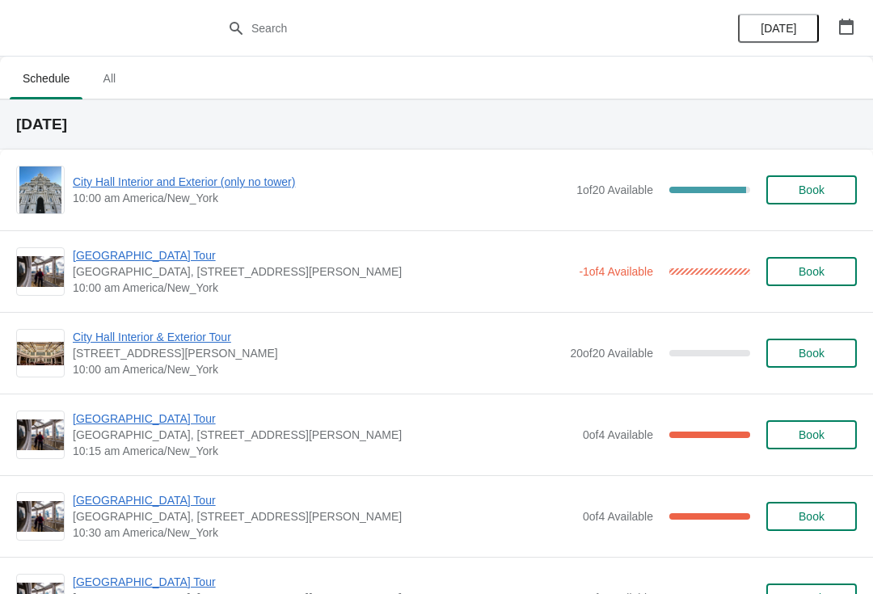
click at [108, 253] on span "[GEOGRAPHIC_DATA] Tour" at bounding box center [322, 255] width 498 height 16
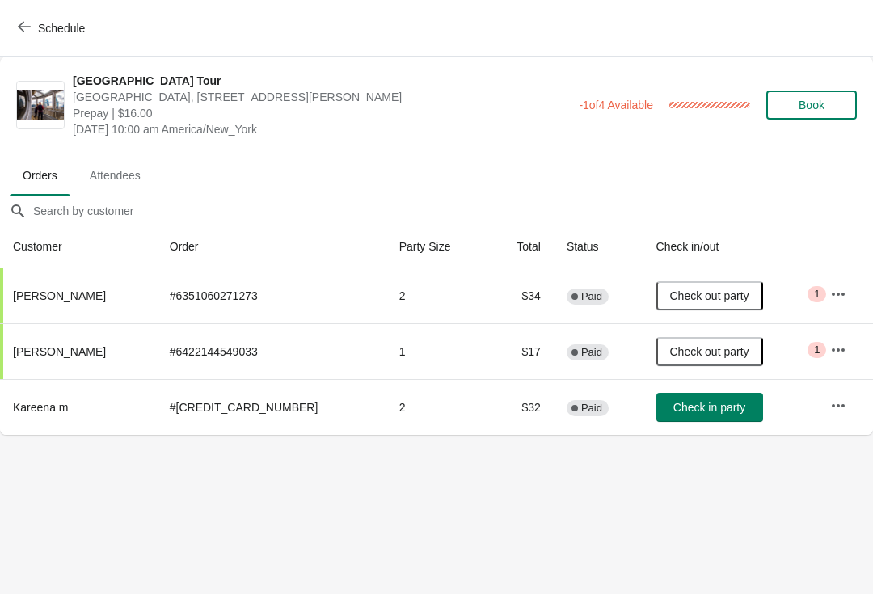
click at [88, 22] on button "Schedule" at bounding box center [53, 28] width 90 height 29
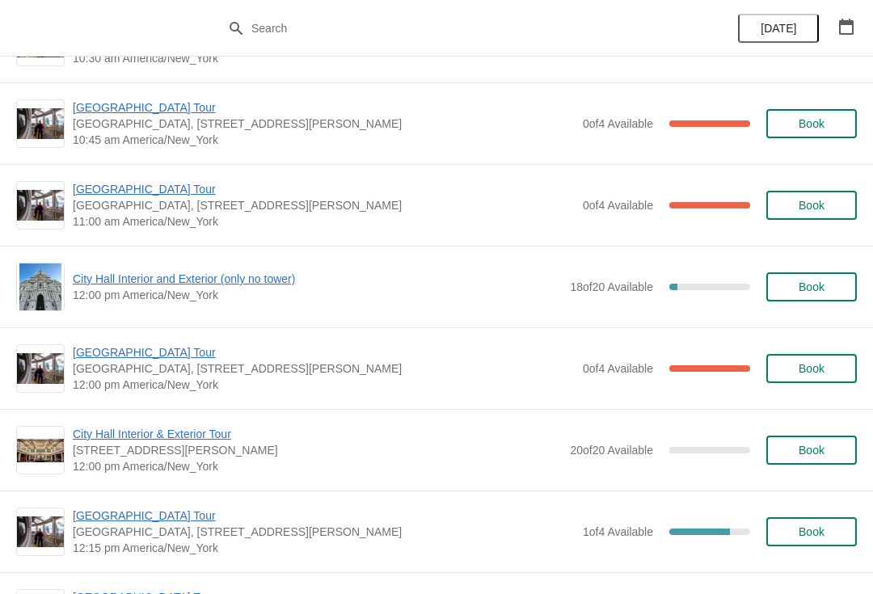
scroll to position [8984, 0]
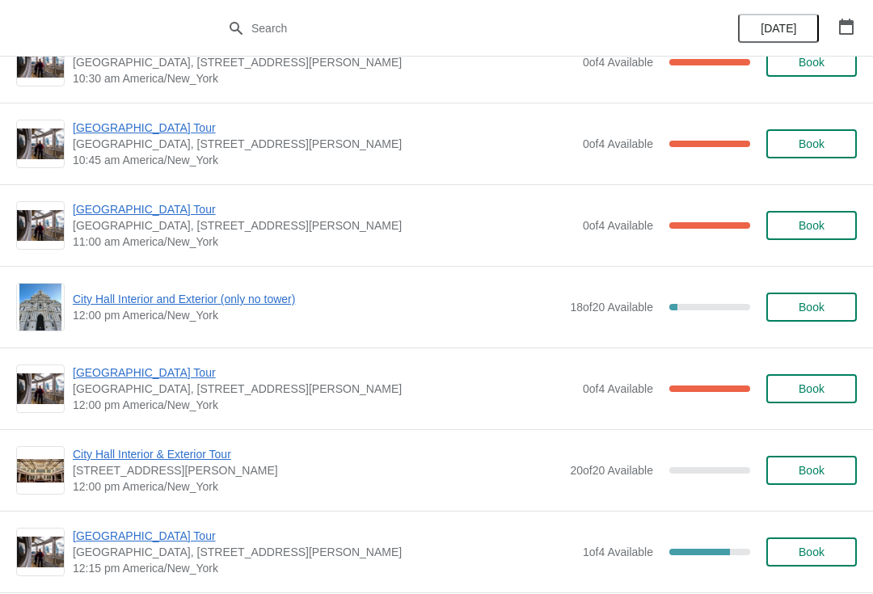
click at [839, 23] on icon "button" at bounding box center [846, 27] width 15 height 16
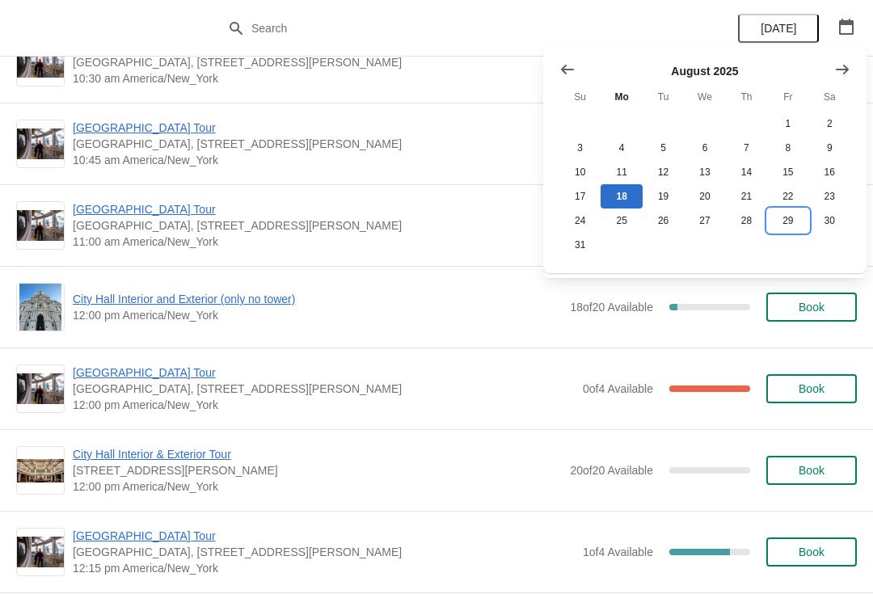
click at [793, 225] on button "29" at bounding box center [787, 221] width 41 height 24
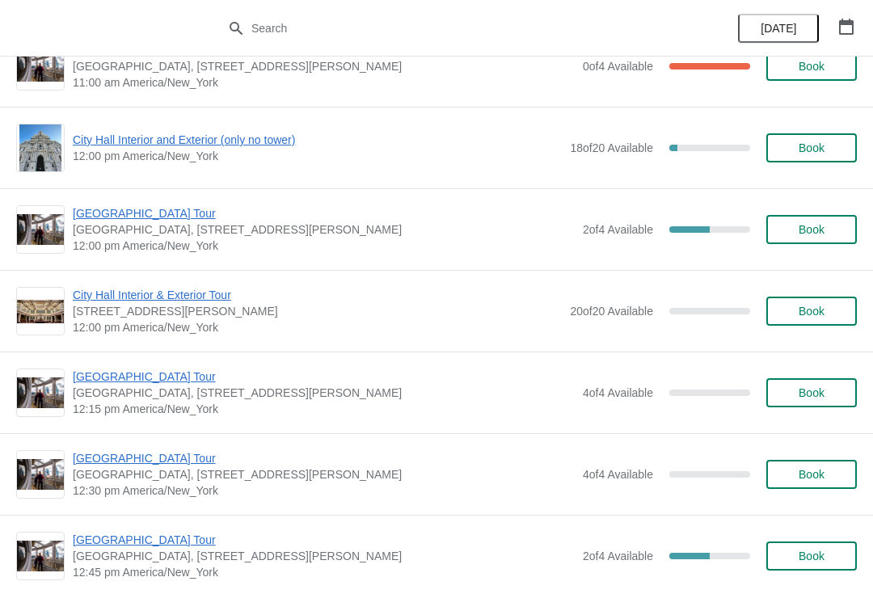
scroll to position [747, 0]
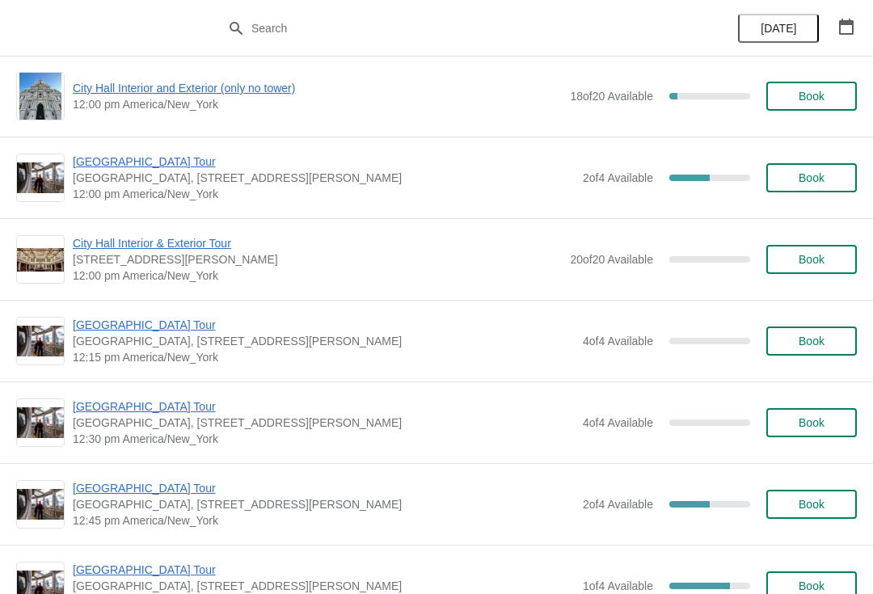
click at [805, 340] on span "Book" at bounding box center [812, 341] width 26 height 13
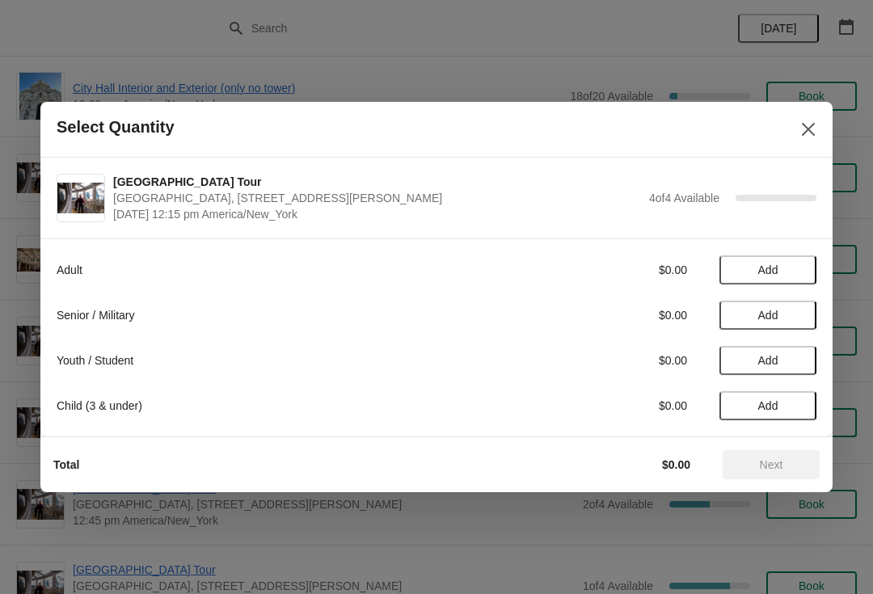
click at [769, 320] on span "Add" at bounding box center [769, 315] width 20 height 13
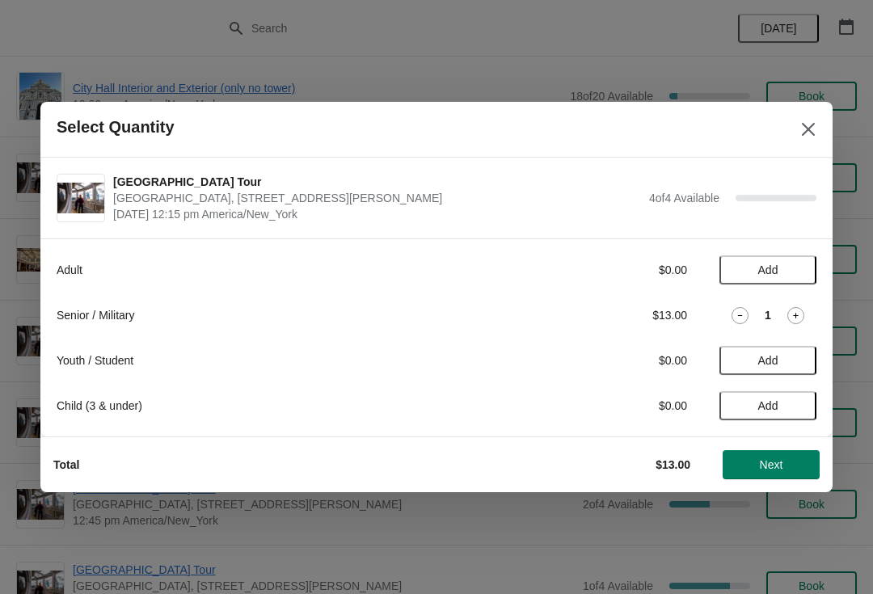
click at [800, 314] on icon at bounding box center [796, 315] width 17 height 17
click at [769, 464] on span "Next" at bounding box center [771, 465] width 23 height 13
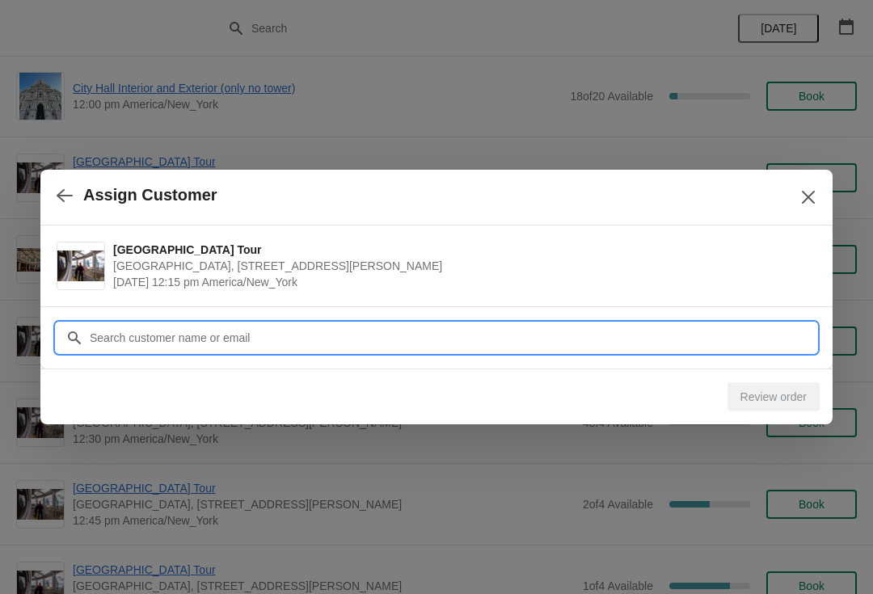
click at [226, 340] on input "Customer" at bounding box center [453, 337] width 728 height 29
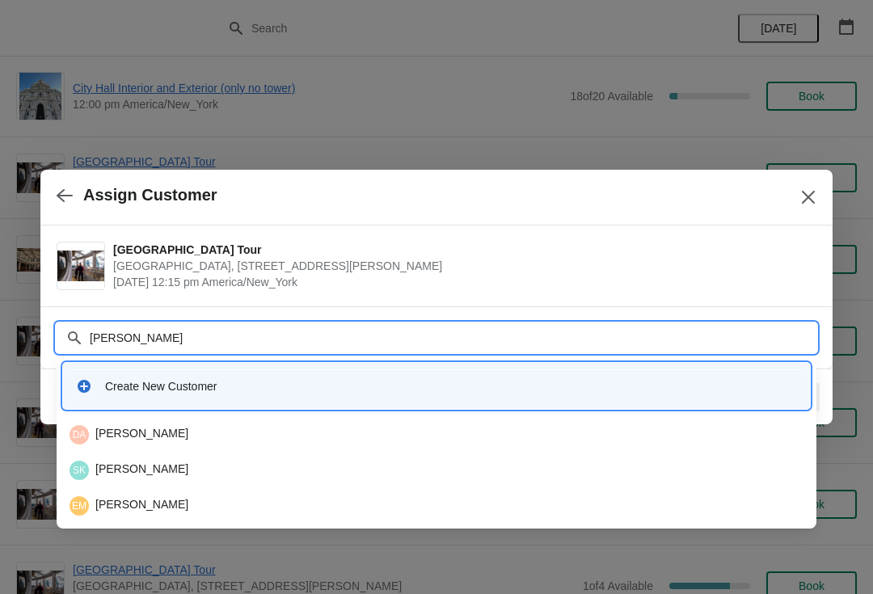
type input "[PERSON_NAME]"
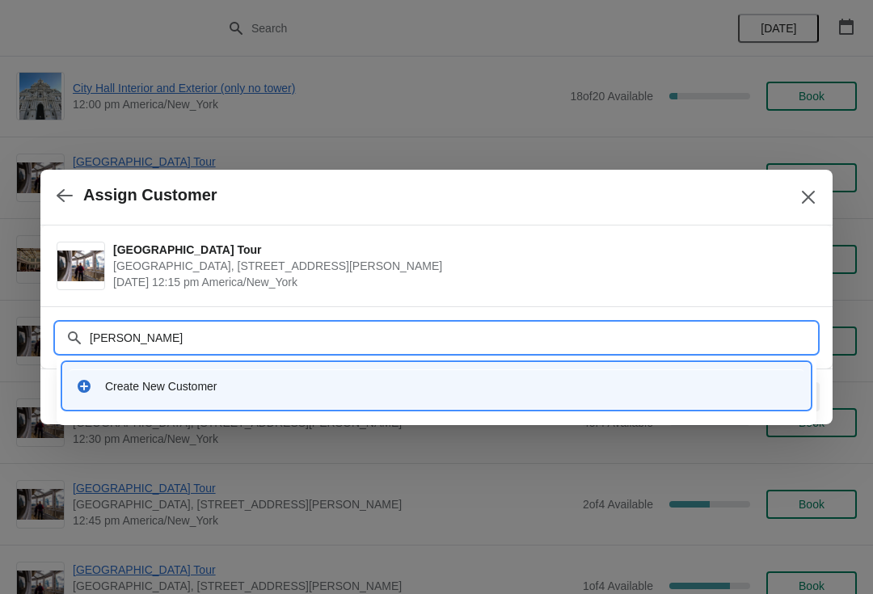
click at [194, 395] on div "Create New Customer" at bounding box center [437, 386] width 734 height 33
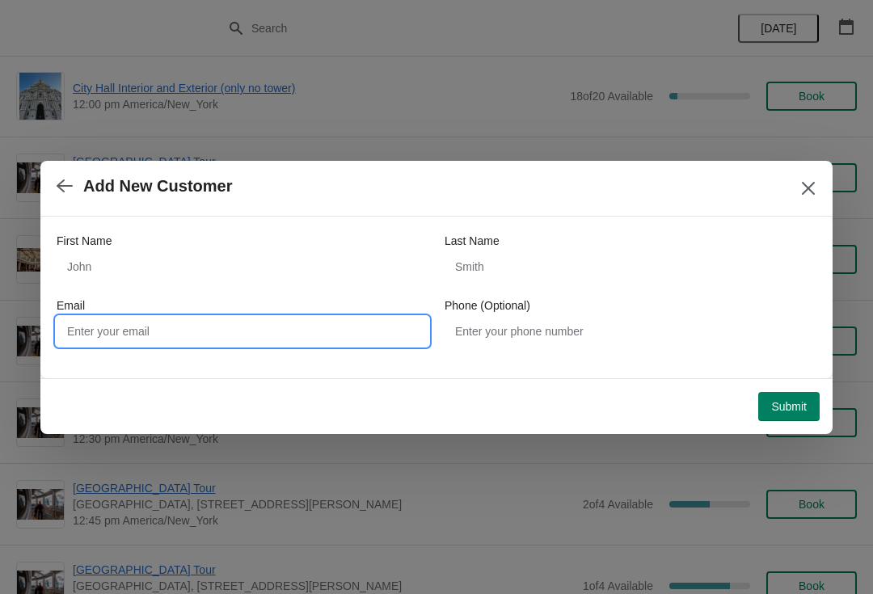
click at [281, 323] on input "Email" at bounding box center [243, 331] width 372 height 29
click at [365, 433] on div "Submit" at bounding box center [436, 406] width 793 height 56
click at [155, 330] on input "Cynsara@" at bounding box center [243, 331] width 372 height 29
type input "[EMAIL_ADDRESS][DOMAIN_NAME]"
click at [785, 419] on button "Submit" at bounding box center [789, 406] width 61 height 29
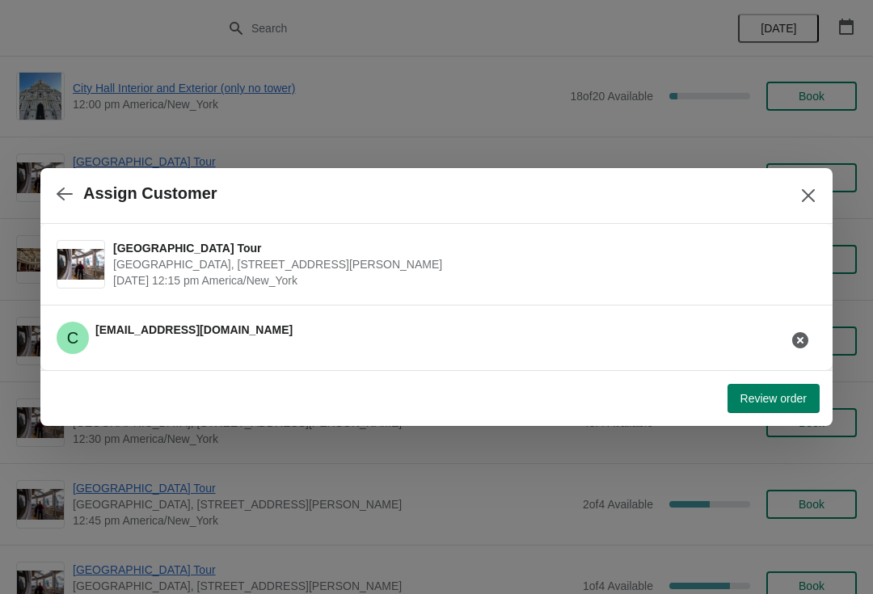
click at [763, 409] on button "Review order" at bounding box center [774, 398] width 92 height 29
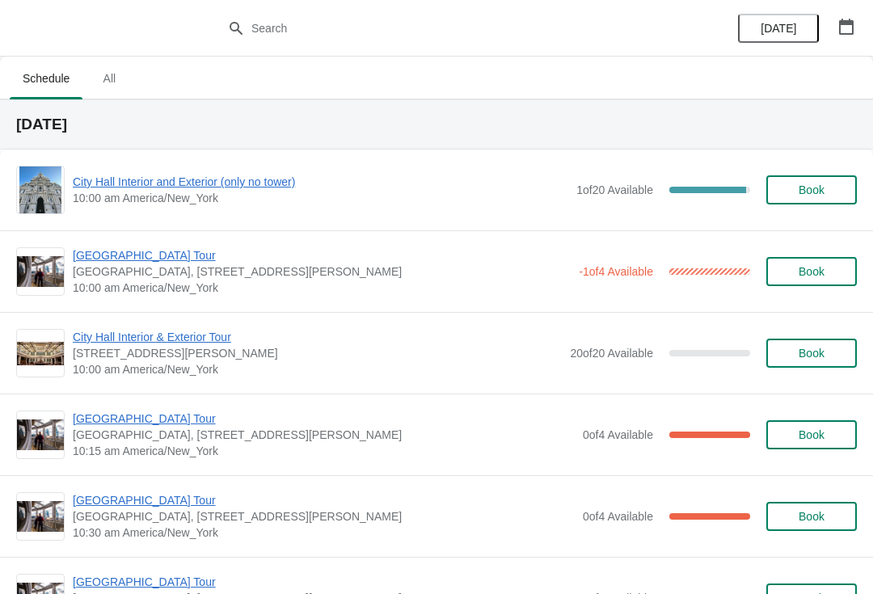
click at [217, 436] on span "[GEOGRAPHIC_DATA], [STREET_ADDRESS][PERSON_NAME]" at bounding box center [324, 435] width 502 height 16
click at [116, 425] on span "[GEOGRAPHIC_DATA] Tour" at bounding box center [324, 419] width 502 height 16
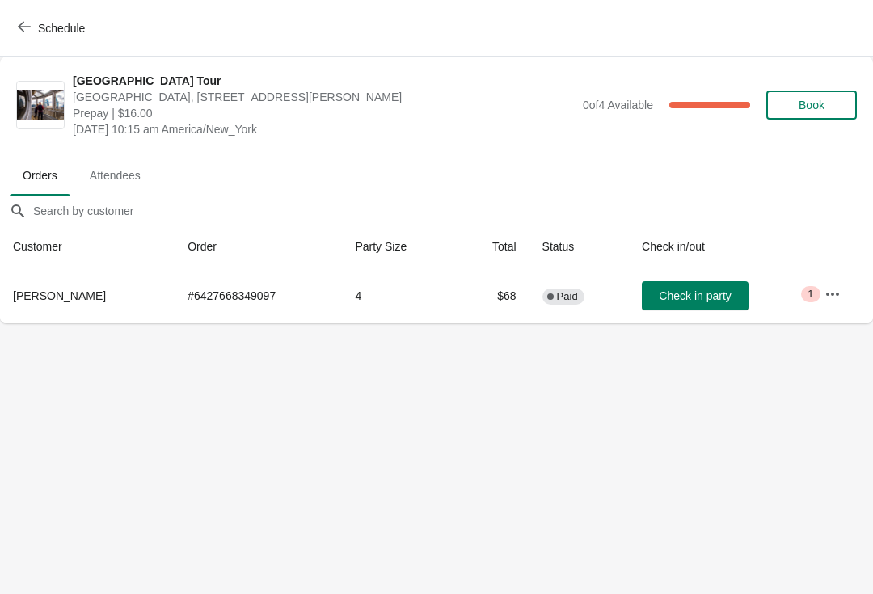
click at [694, 290] on span "Check in party" at bounding box center [695, 296] width 72 height 13
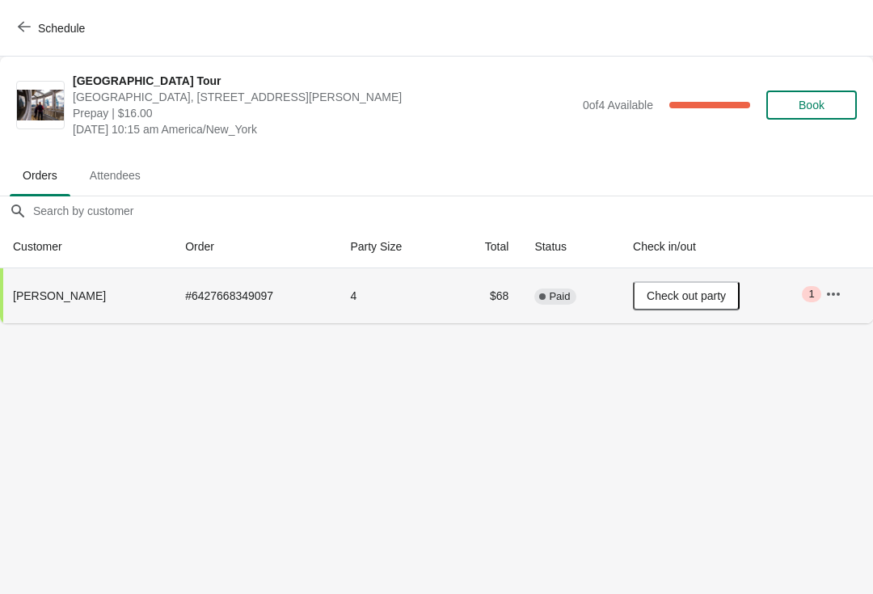
click at [15, 38] on button "Schedule" at bounding box center [53, 28] width 90 height 29
